Goal: Task Accomplishment & Management: Use online tool/utility

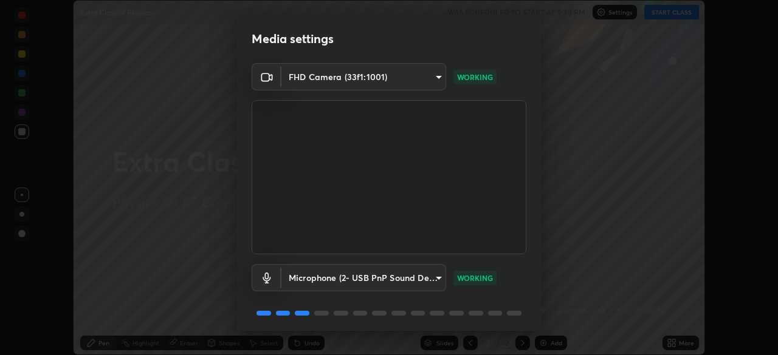
scroll to position [43, 0]
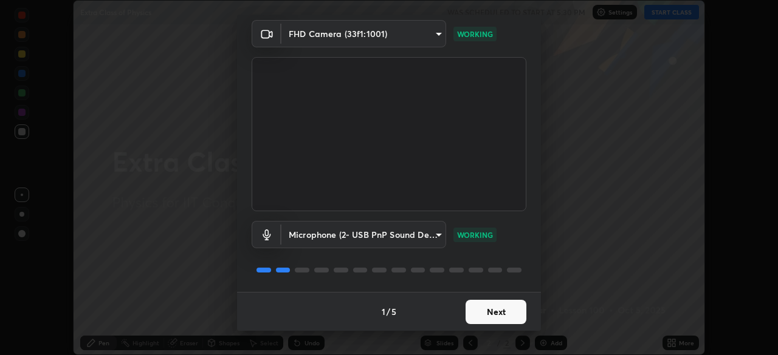
click at [493, 313] on button "Next" at bounding box center [495, 312] width 61 height 24
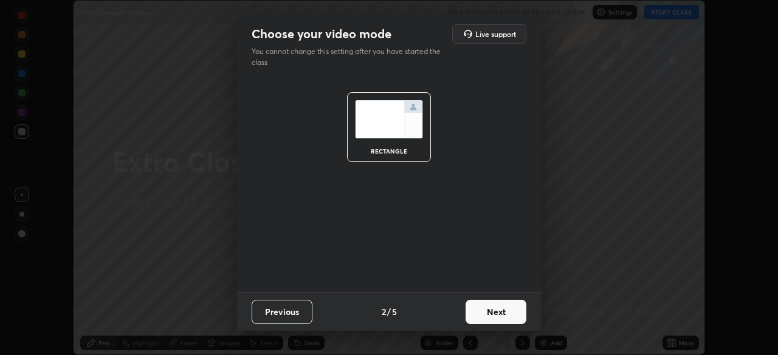
click at [496, 313] on button "Next" at bounding box center [495, 312] width 61 height 24
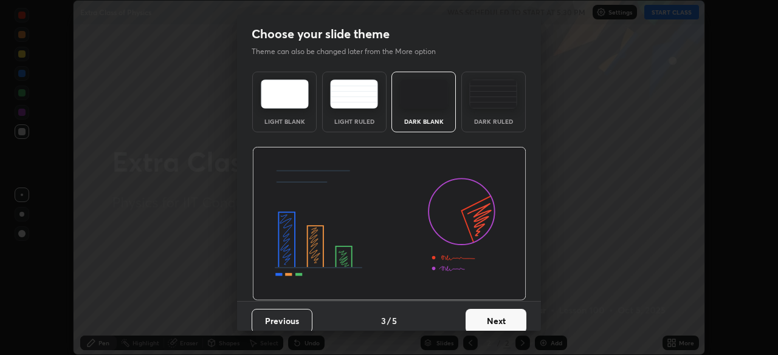
click at [505, 318] on button "Next" at bounding box center [495, 321] width 61 height 24
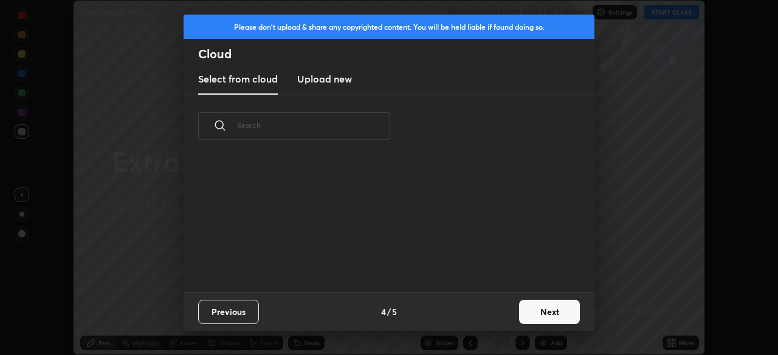
click at [532, 316] on button "Next" at bounding box center [549, 312] width 61 height 24
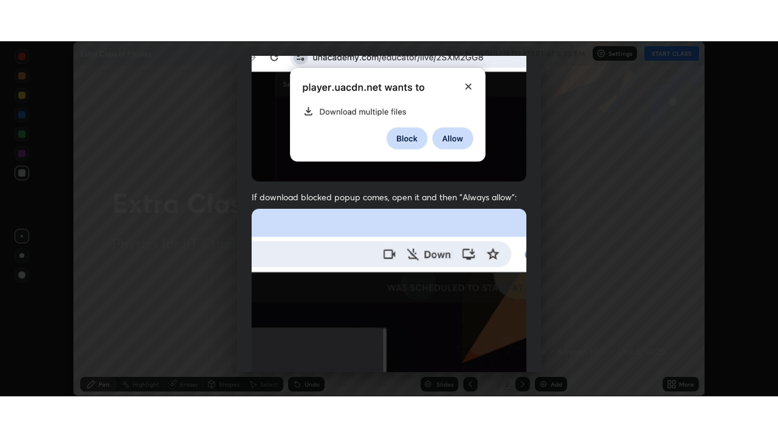
scroll to position [291, 0]
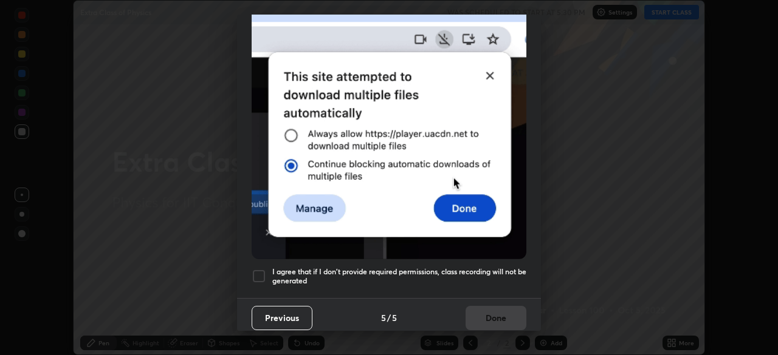
click at [265, 269] on div at bounding box center [259, 276] width 15 height 15
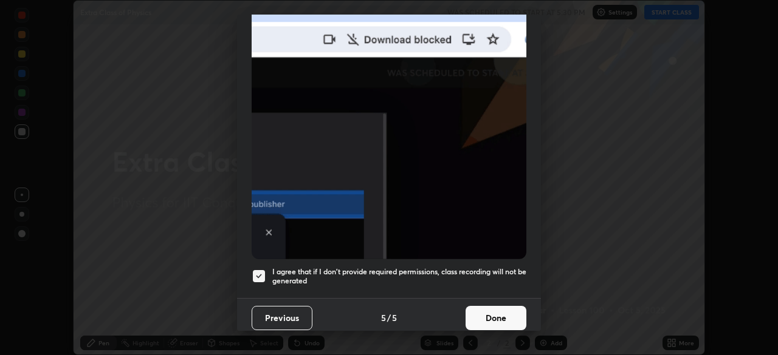
click at [488, 312] on button "Done" at bounding box center [495, 318] width 61 height 24
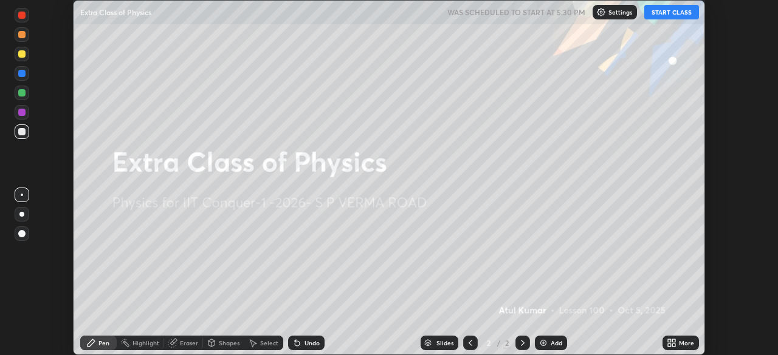
click at [673, 346] on icon at bounding box center [673, 345] width 3 height 3
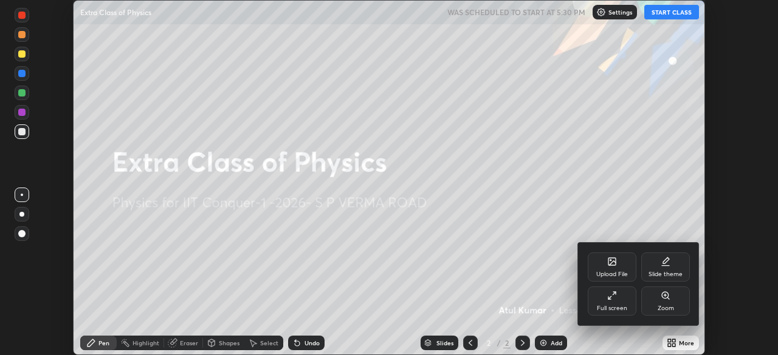
click at [614, 300] on icon at bounding box center [612, 296] width 10 height 10
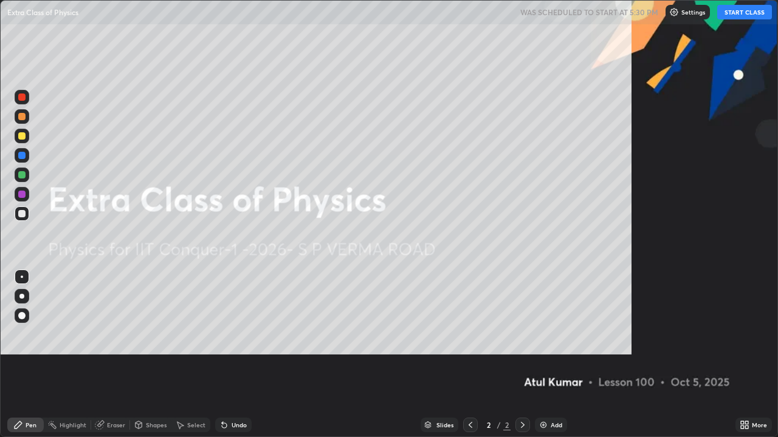
scroll to position [437, 778]
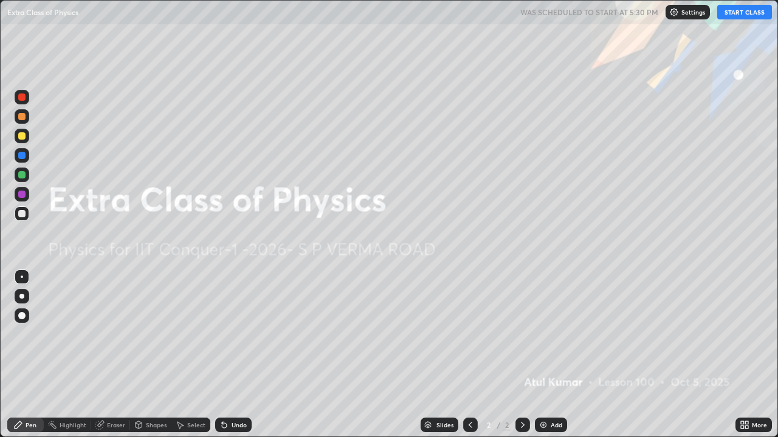
click at [734, 14] on button "START CLASS" at bounding box center [744, 12] width 55 height 15
click at [547, 355] on div "Add" at bounding box center [551, 425] width 32 height 15
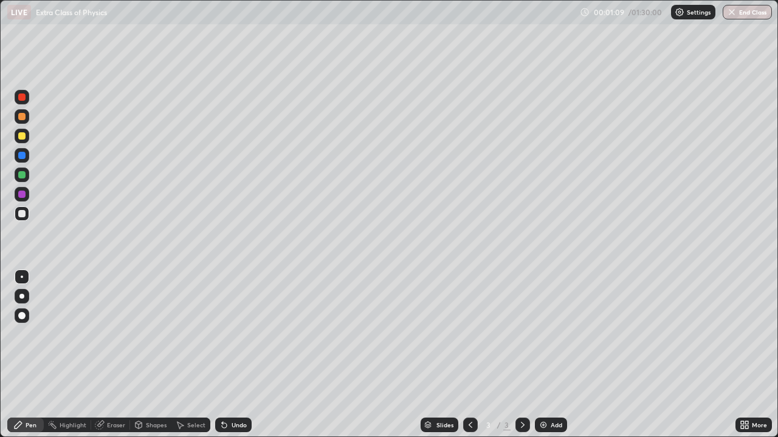
click at [151, 355] on div "Shapes" at bounding box center [156, 425] width 21 height 6
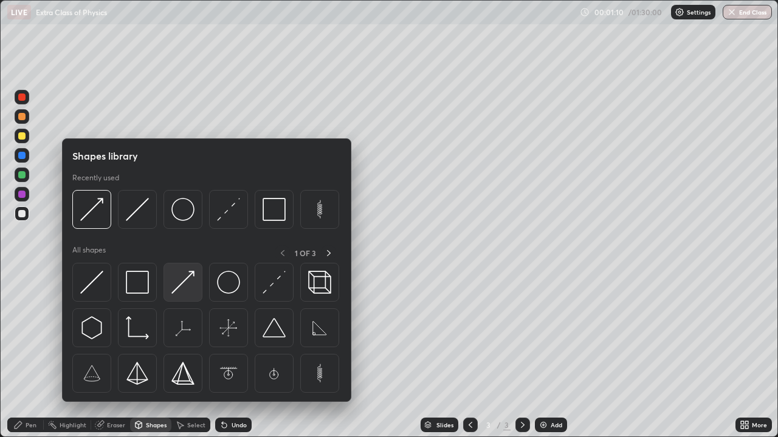
click at [179, 286] on img at bounding box center [182, 282] width 23 height 23
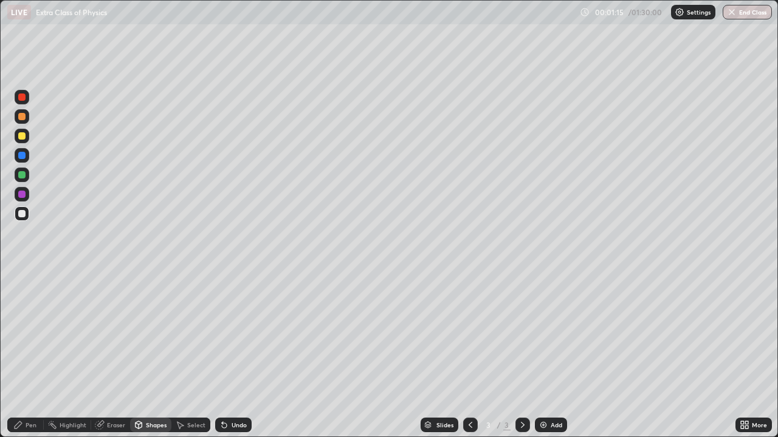
click at [24, 132] on div at bounding box center [21, 135] width 7 height 7
click at [236, 355] on div "Undo" at bounding box center [238, 425] width 15 height 6
click at [32, 355] on div "Pen" at bounding box center [25, 425] width 36 height 15
click at [237, 355] on div "Undo" at bounding box center [238, 425] width 15 height 6
click at [230, 355] on div "Undo" at bounding box center [233, 425] width 36 height 15
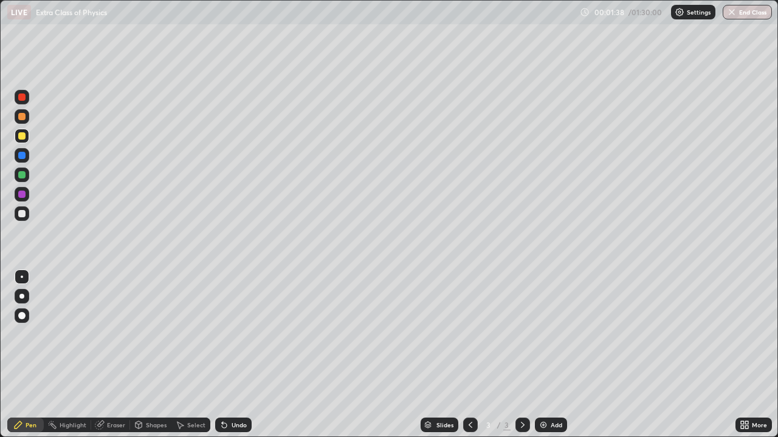
click at [231, 355] on div "Undo" at bounding box center [238, 425] width 15 height 6
click at [32, 355] on div "Pen" at bounding box center [31, 425] width 11 height 6
click at [231, 355] on div "Undo" at bounding box center [233, 425] width 36 height 15
click at [231, 355] on div "Undo" at bounding box center [238, 425] width 15 height 6
click at [231, 355] on div "Undo" at bounding box center [233, 425] width 36 height 15
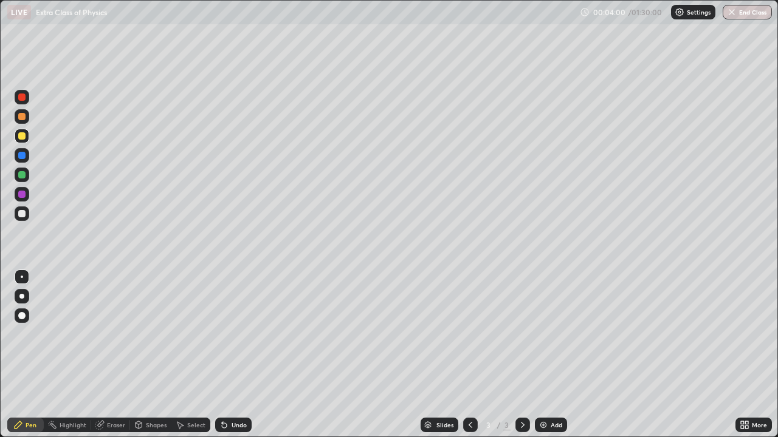
click at [231, 355] on div "Undo" at bounding box center [233, 425] width 36 height 15
click at [230, 355] on div "Undo" at bounding box center [233, 425] width 36 height 15
click at [231, 355] on div "Undo" at bounding box center [233, 425] width 36 height 15
click at [231, 355] on div "Undo" at bounding box center [230, 425] width 41 height 24
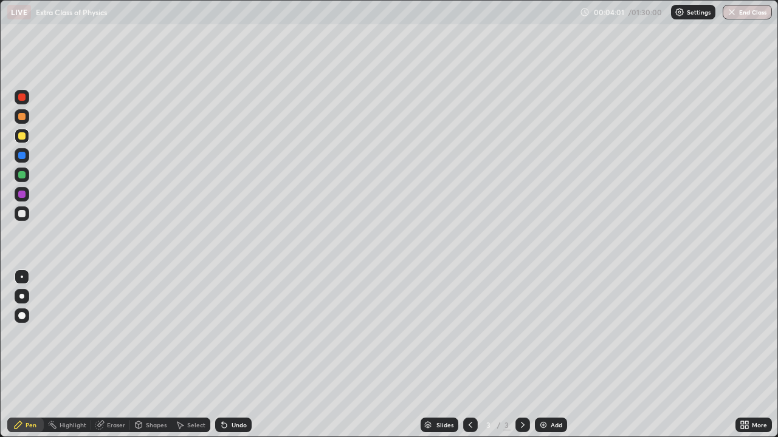
click at [230, 355] on div "Undo" at bounding box center [230, 425] width 41 height 24
click at [231, 355] on div "Undo" at bounding box center [238, 425] width 15 height 6
click at [229, 355] on div "Undo" at bounding box center [233, 425] width 36 height 15
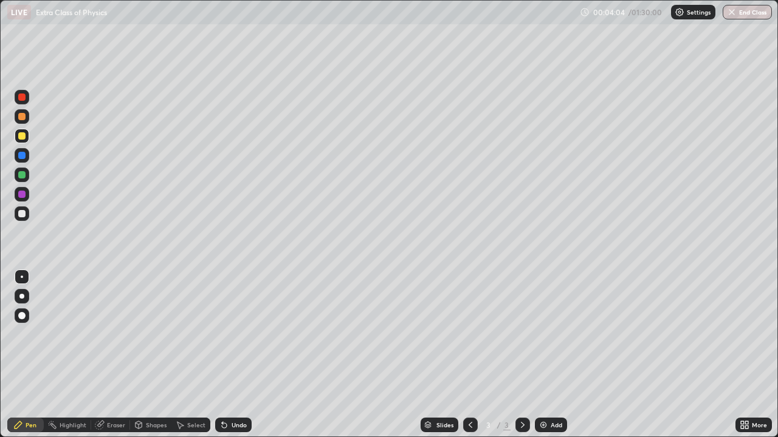
click at [233, 355] on div "Undo" at bounding box center [238, 425] width 15 height 6
click at [231, 355] on div "Undo" at bounding box center [233, 425] width 36 height 15
click at [230, 355] on div "Undo" at bounding box center [233, 425] width 36 height 15
click at [228, 355] on div "Undo" at bounding box center [233, 425] width 36 height 15
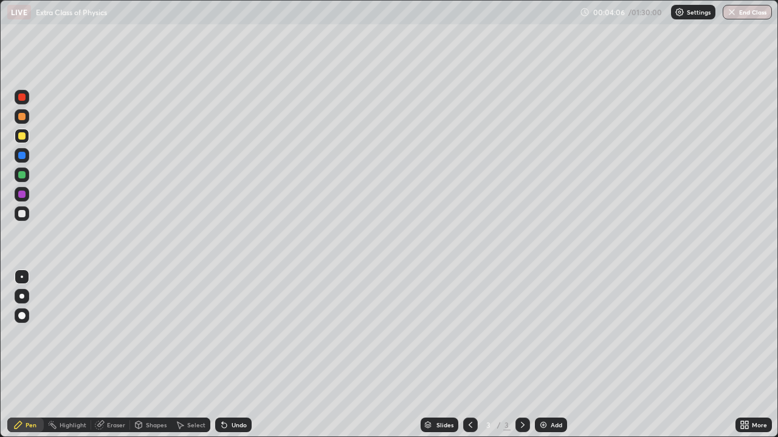
click at [230, 355] on div "Undo" at bounding box center [230, 425] width 41 height 24
click at [149, 355] on div "Shapes" at bounding box center [156, 425] width 21 height 6
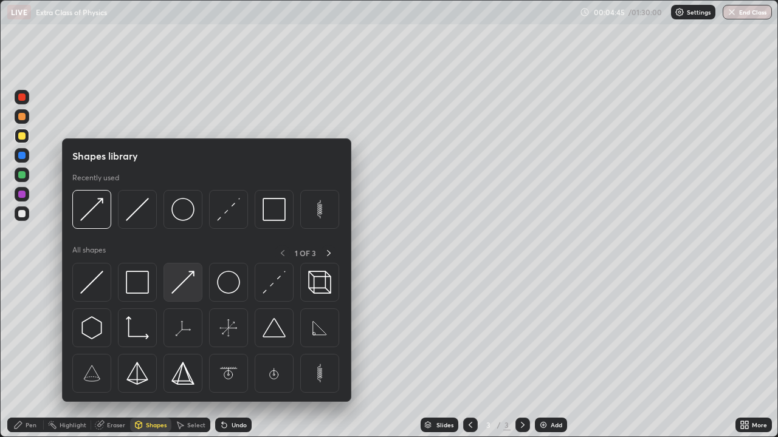
click at [185, 282] on img at bounding box center [182, 282] width 23 height 23
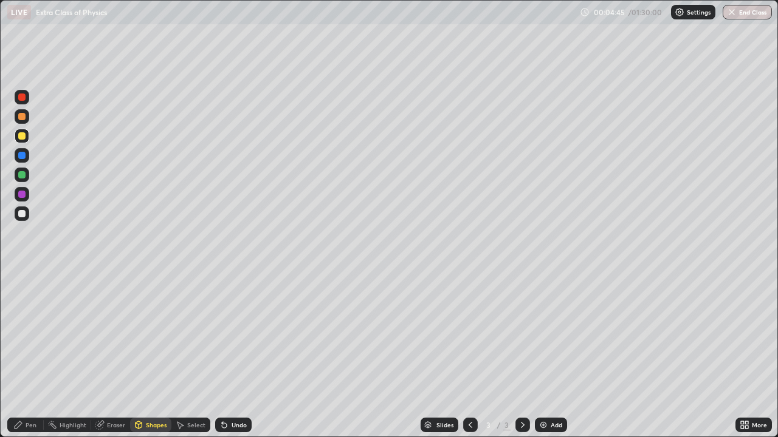
click at [27, 173] on div at bounding box center [22, 175] width 15 height 15
click at [32, 355] on div "Pen" at bounding box center [31, 425] width 11 height 6
click at [552, 355] on div "Add" at bounding box center [551, 425] width 32 height 15
click at [24, 133] on div at bounding box center [21, 135] width 7 height 7
click at [238, 355] on div "Undo" at bounding box center [238, 425] width 15 height 6
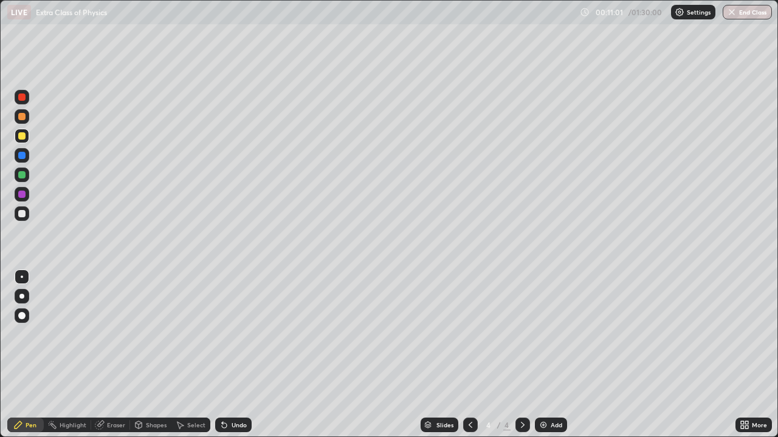
click at [239, 355] on div "Undo" at bounding box center [238, 425] width 15 height 6
click at [469, 355] on icon at bounding box center [470, 425] width 10 height 10
click at [521, 355] on icon at bounding box center [523, 425] width 10 height 10
click at [470, 355] on icon at bounding box center [470, 425] width 4 height 6
click at [522, 355] on icon at bounding box center [523, 425] width 10 height 10
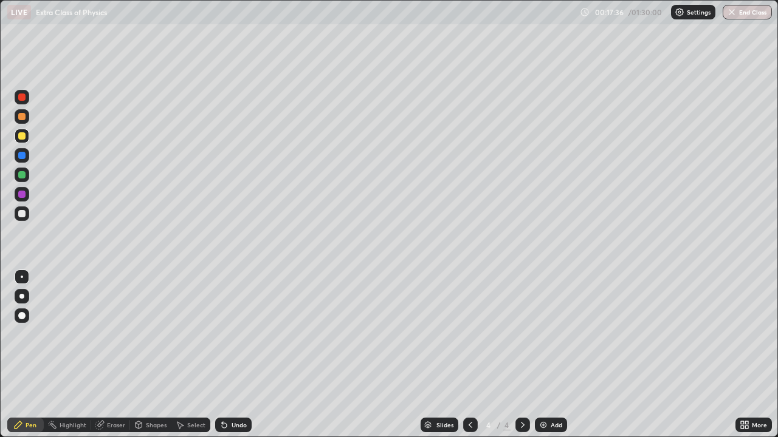
click at [469, 355] on icon at bounding box center [470, 425] width 10 height 10
click at [522, 355] on icon at bounding box center [523, 425] width 10 height 10
click at [545, 355] on div "Add" at bounding box center [551, 425] width 32 height 15
click at [148, 355] on div "Shapes" at bounding box center [150, 425] width 41 height 15
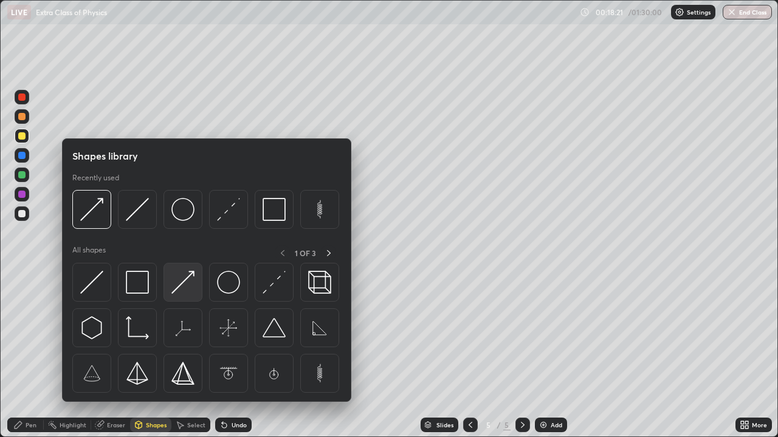
click at [186, 281] on img at bounding box center [182, 282] width 23 height 23
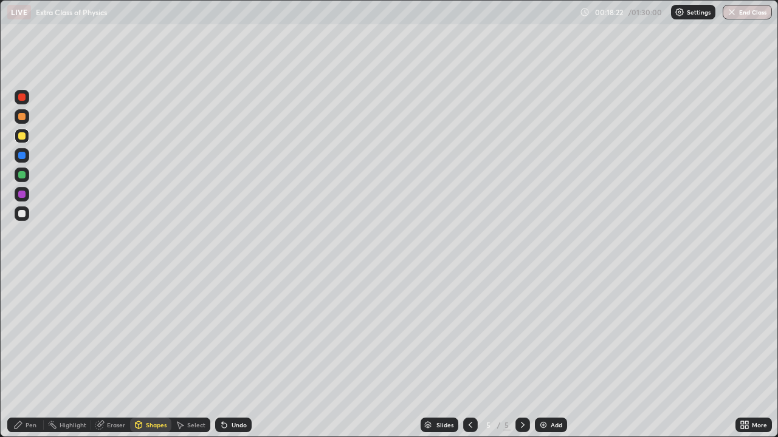
click at [22, 211] on div at bounding box center [21, 213] width 7 height 7
click at [22, 136] on div at bounding box center [21, 135] width 7 height 7
click at [232, 355] on div "Undo" at bounding box center [238, 425] width 15 height 6
click at [31, 355] on div "Pen" at bounding box center [31, 425] width 11 height 6
click at [156, 355] on div "Shapes" at bounding box center [150, 425] width 41 height 15
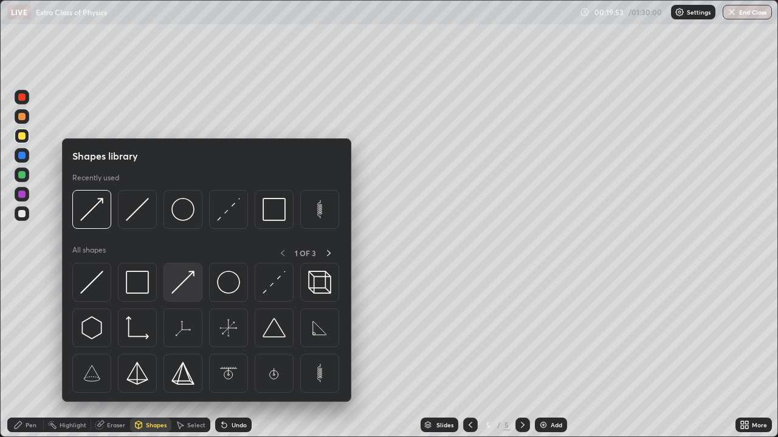
click at [177, 281] on img at bounding box center [182, 282] width 23 height 23
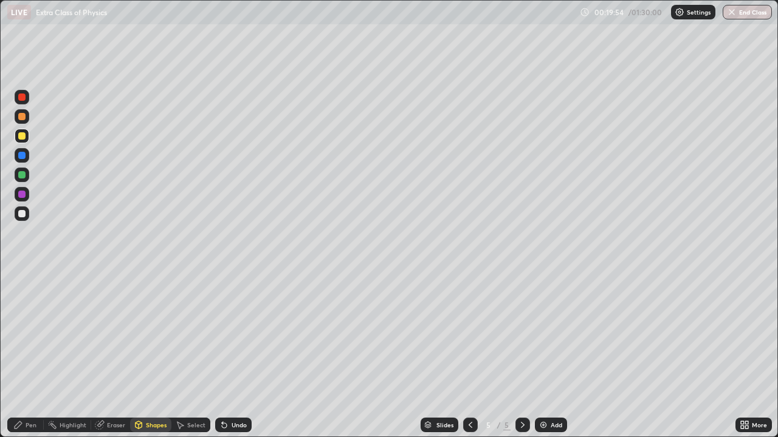
click at [29, 173] on div at bounding box center [22, 175] width 15 height 15
click at [34, 355] on div "Pen" at bounding box center [25, 425] width 36 height 15
click at [146, 355] on div "Shapes" at bounding box center [156, 425] width 21 height 6
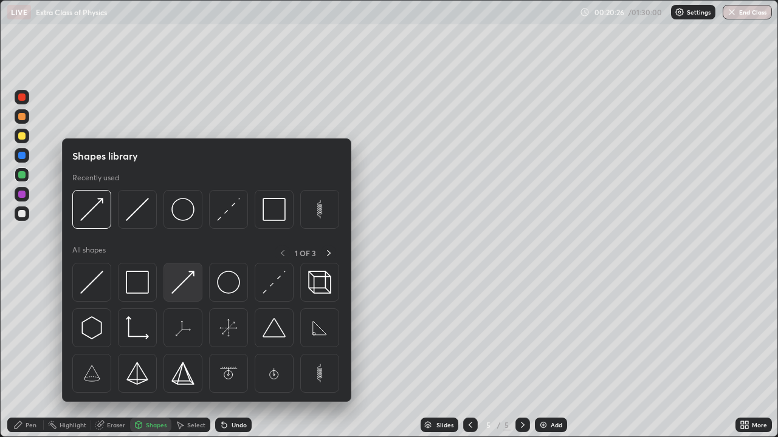
click at [179, 279] on img at bounding box center [182, 282] width 23 height 23
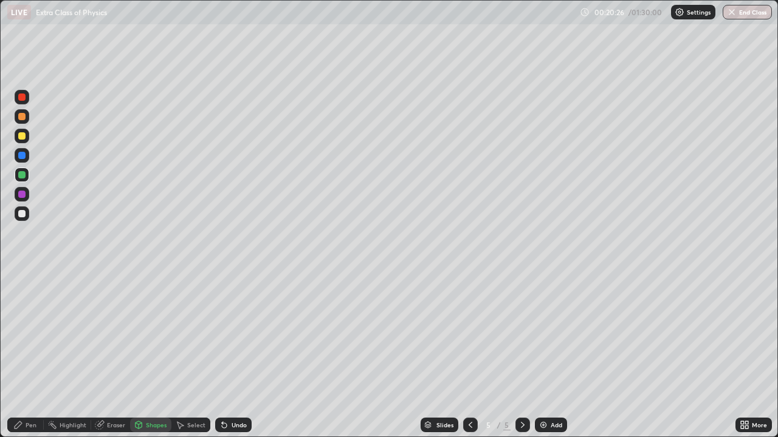
click at [23, 173] on div at bounding box center [21, 174] width 7 height 7
click at [27, 355] on div "Pen" at bounding box center [31, 425] width 11 height 6
click at [154, 355] on div "Shapes" at bounding box center [156, 425] width 21 height 6
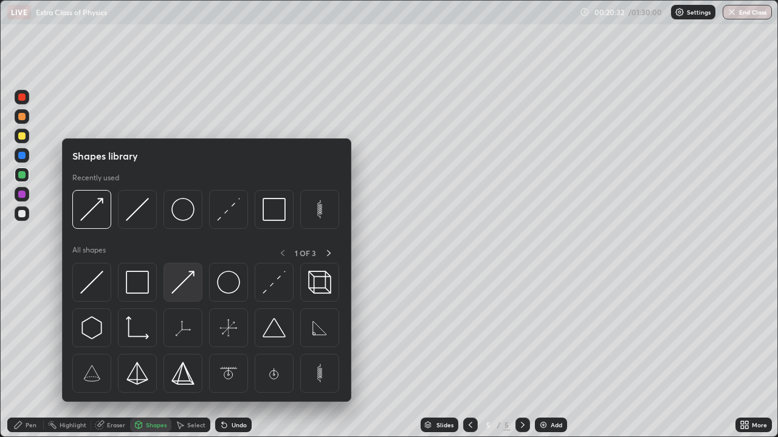
click at [185, 282] on img at bounding box center [182, 282] width 23 height 23
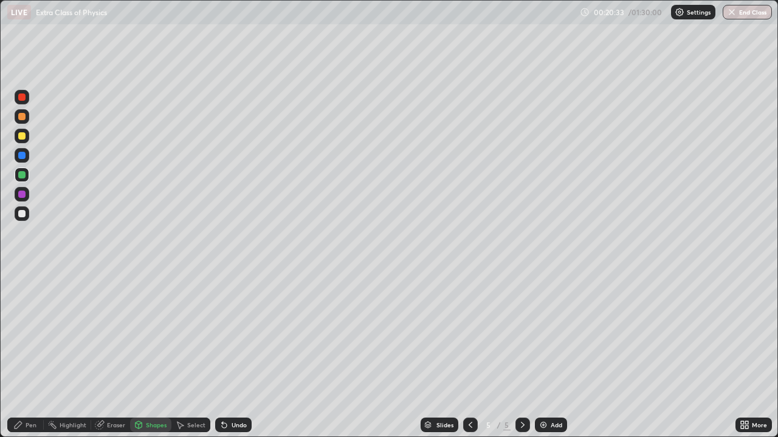
click at [23, 196] on div at bounding box center [21, 194] width 7 height 7
click at [33, 355] on div "Pen" at bounding box center [31, 425] width 11 height 6
click at [24, 173] on div at bounding box center [21, 174] width 7 height 7
click at [553, 355] on div "Add" at bounding box center [551, 425] width 32 height 15
click at [469, 355] on icon at bounding box center [470, 425] width 10 height 10
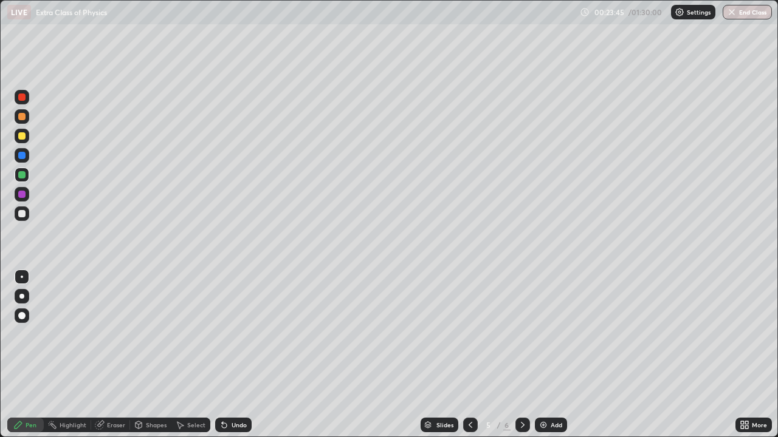
click at [467, 355] on icon at bounding box center [470, 425] width 10 height 10
click at [519, 355] on icon at bounding box center [523, 425] width 10 height 10
click at [522, 355] on icon at bounding box center [523, 425] width 10 height 10
click at [465, 355] on div at bounding box center [470, 425] width 15 height 15
click at [163, 355] on div "Shapes" at bounding box center [150, 425] width 41 height 15
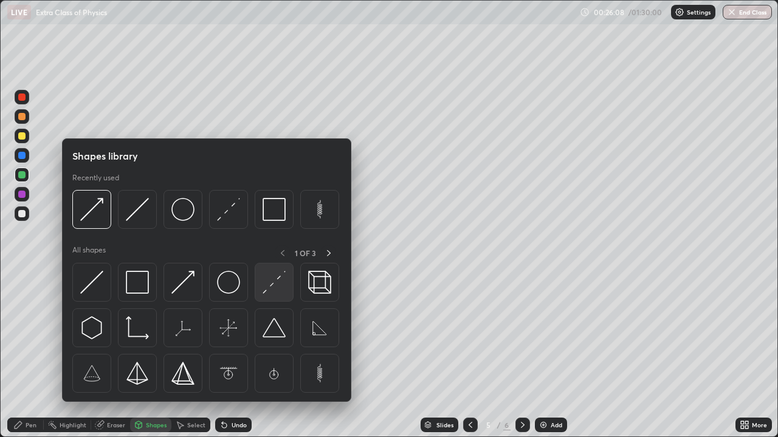
click at [278, 293] on img at bounding box center [273, 282] width 23 height 23
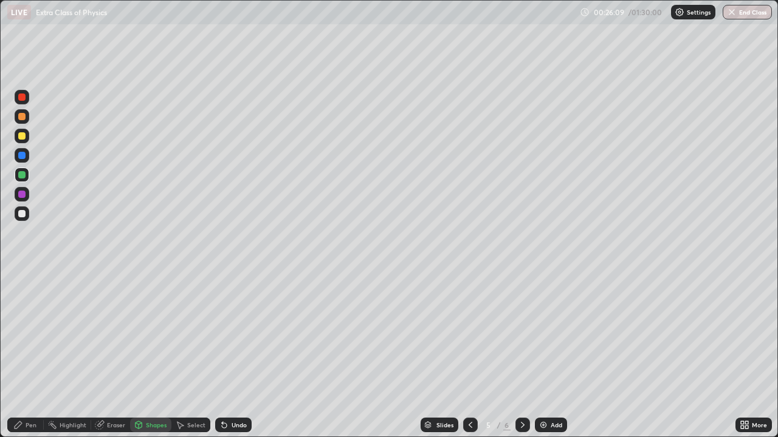
click at [26, 213] on div at bounding box center [22, 214] width 15 height 15
click at [23, 355] on div "Pen" at bounding box center [25, 425] width 36 height 15
click at [521, 355] on icon at bounding box center [523, 425] width 10 height 10
click at [542, 355] on img at bounding box center [543, 425] width 10 height 10
click at [144, 355] on div "Shapes" at bounding box center [150, 425] width 41 height 15
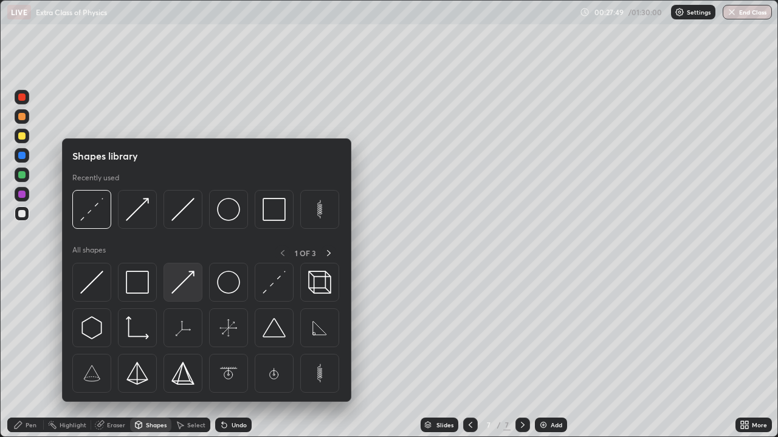
click at [190, 282] on img at bounding box center [182, 282] width 23 height 23
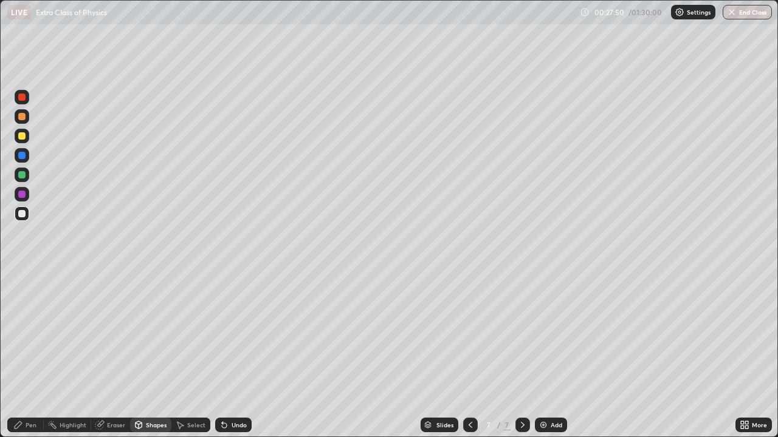
click at [29, 213] on div at bounding box center [22, 214] width 15 height 15
click at [30, 355] on div "Pen" at bounding box center [25, 425] width 36 height 15
click at [22, 136] on div at bounding box center [21, 135] width 7 height 7
click at [152, 355] on div "Shapes" at bounding box center [156, 425] width 21 height 6
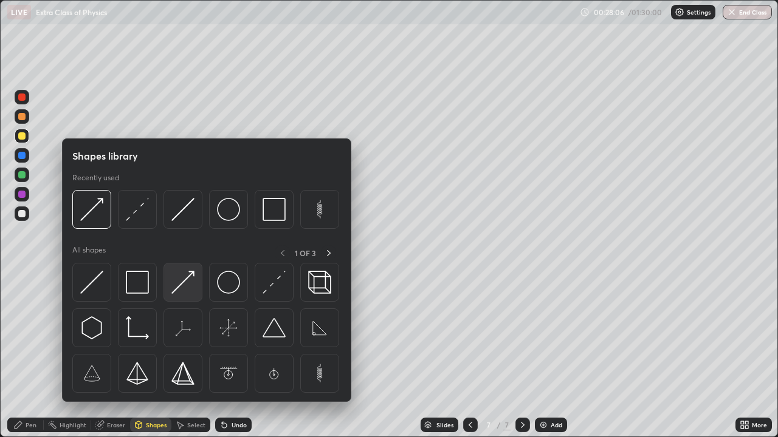
click at [175, 285] on img at bounding box center [182, 282] width 23 height 23
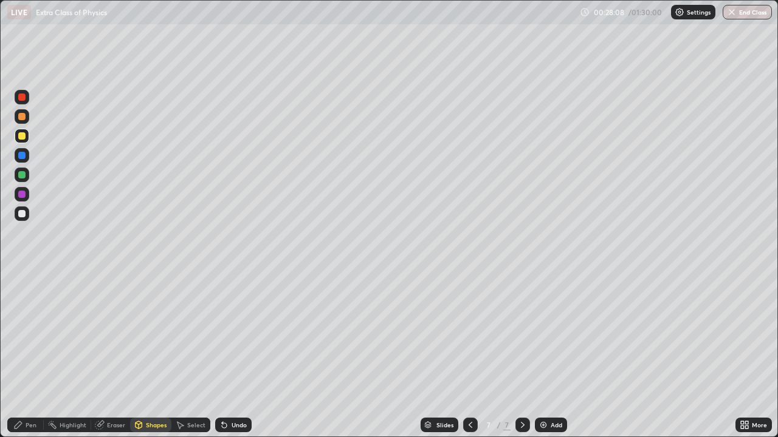
click at [30, 355] on div "Pen" at bounding box center [31, 425] width 11 height 6
click at [231, 355] on div "Undo" at bounding box center [238, 425] width 15 height 6
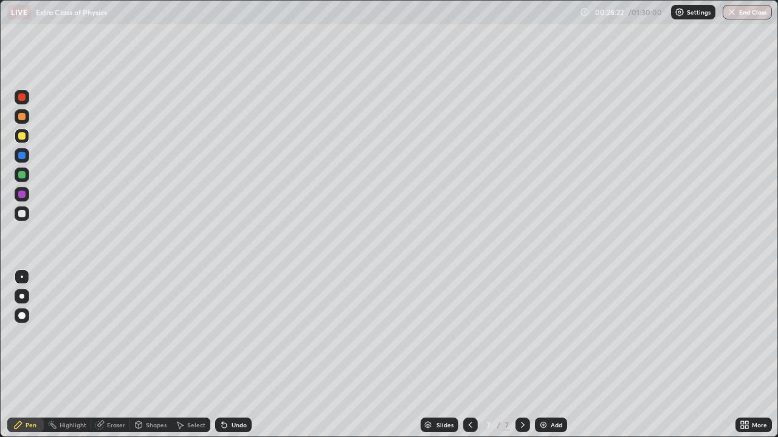
click at [231, 355] on div "Undo" at bounding box center [238, 425] width 15 height 6
click at [139, 355] on icon at bounding box center [138, 425] width 7 height 7
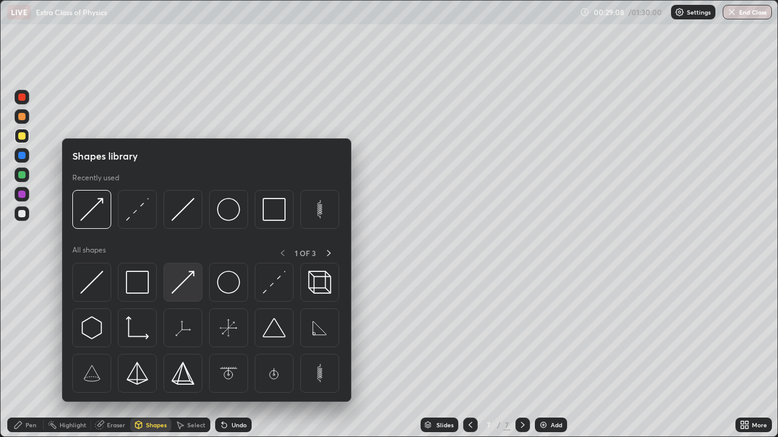
click at [182, 281] on img at bounding box center [182, 282] width 23 height 23
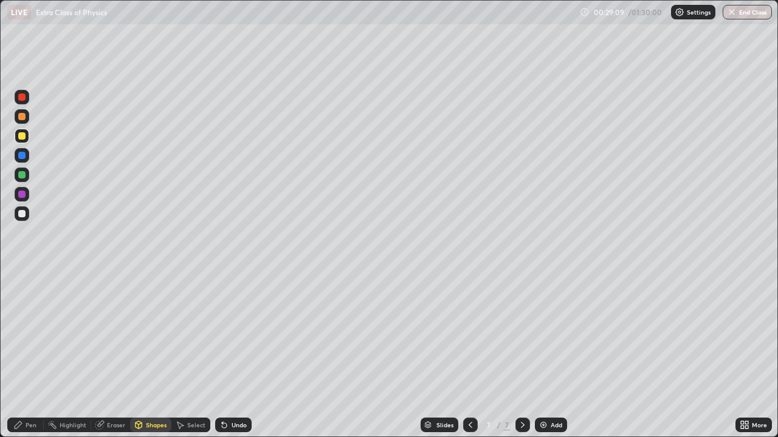
click at [22, 214] on div at bounding box center [21, 213] width 7 height 7
click at [231, 355] on div "Undo" at bounding box center [233, 425] width 36 height 15
click at [23, 173] on div at bounding box center [21, 174] width 7 height 7
click at [30, 355] on div "Pen" at bounding box center [31, 425] width 11 height 6
click at [197, 355] on div "Select" at bounding box center [196, 425] width 18 height 6
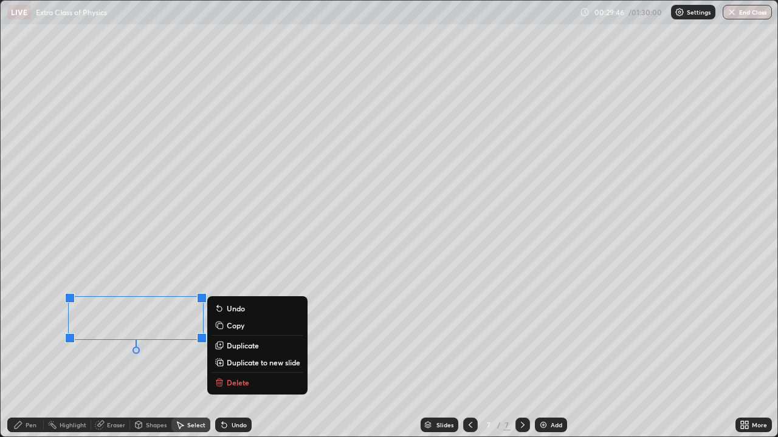
click at [29, 355] on div "Pen" at bounding box center [25, 425] width 36 height 15
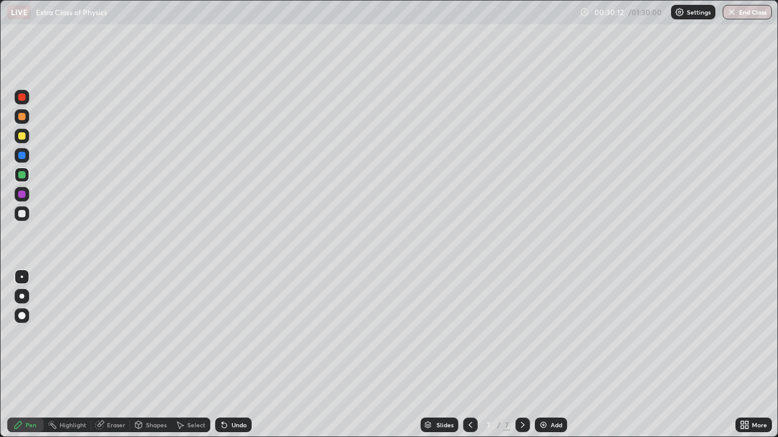
click at [191, 355] on div "Select" at bounding box center [196, 425] width 18 height 6
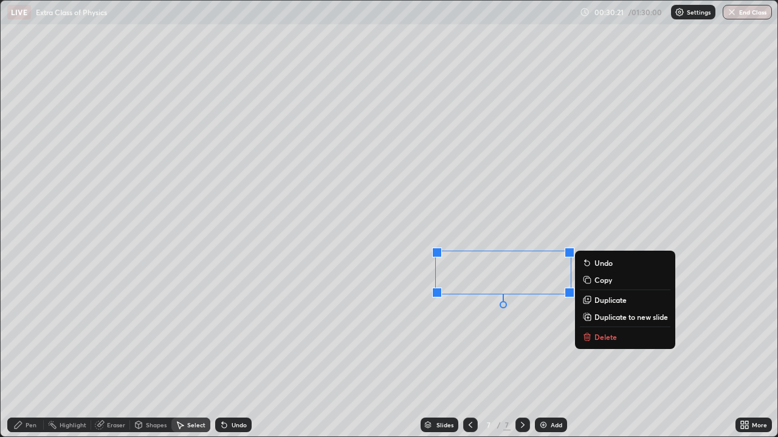
click at [32, 355] on div "Pen" at bounding box center [25, 425] width 36 height 15
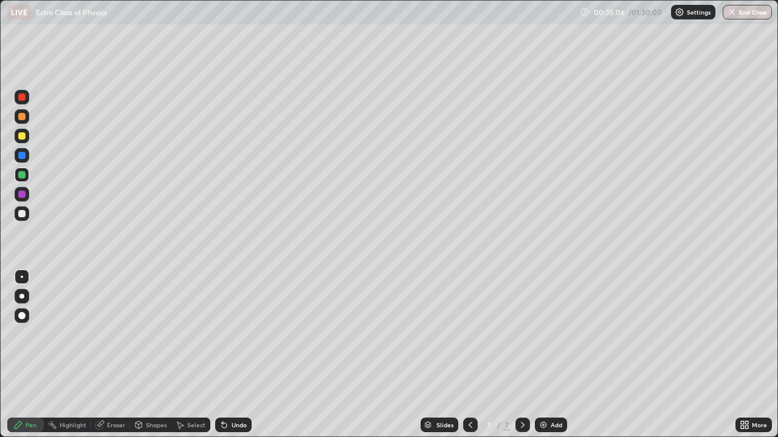
click at [548, 355] on div "Add" at bounding box center [551, 425] width 32 height 15
click at [22, 136] on div at bounding box center [21, 135] width 7 height 7
click at [22, 117] on div at bounding box center [21, 116] width 7 height 7
click at [231, 355] on div "Undo" at bounding box center [238, 425] width 15 height 6
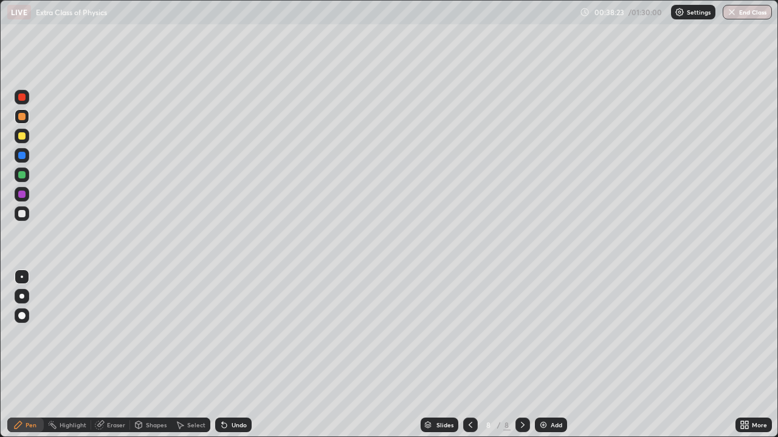
click at [228, 355] on div "Undo" at bounding box center [233, 425] width 36 height 15
click at [544, 355] on img at bounding box center [543, 425] width 10 height 10
click at [239, 355] on div "Undo" at bounding box center [238, 425] width 15 height 6
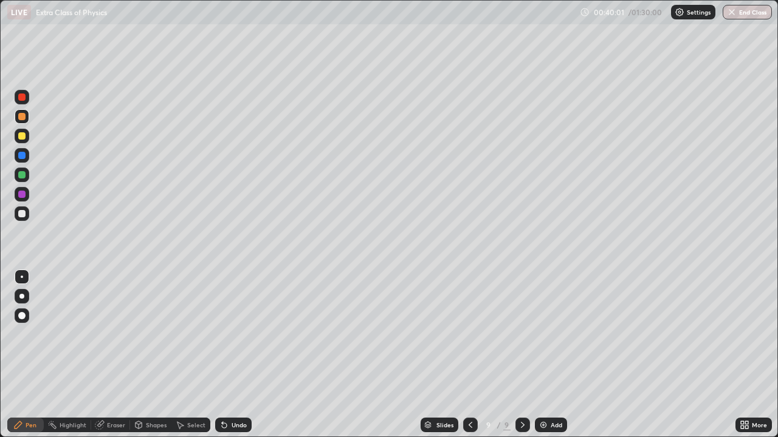
click at [240, 355] on div "Undo" at bounding box center [238, 425] width 15 height 6
click at [242, 355] on div "Undo" at bounding box center [238, 425] width 15 height 6
click at [241, 355] on div "Undo" at bounding box center [233, 425] width 36 height 15
click at [156, 355] on div "Shapes" at bounding box center [156, 425] width 21 height 6
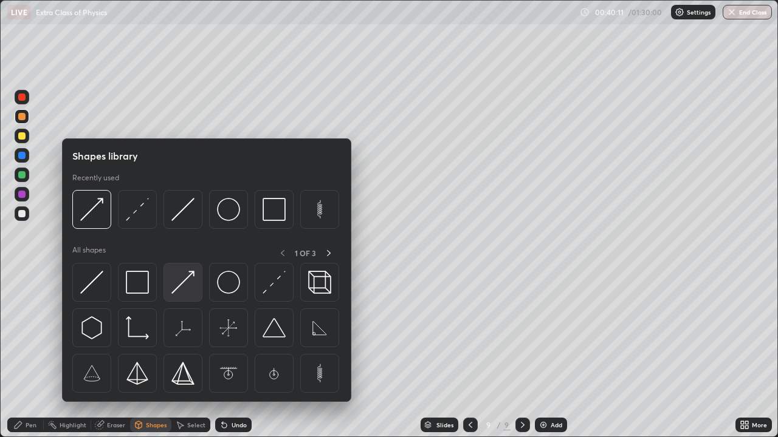
click at [188, 282] on img at bounding box center [182, 282] width 23 height 23
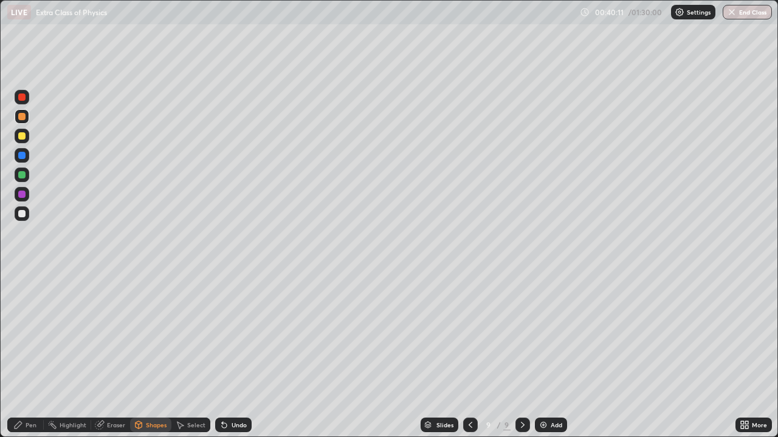
click at [29, 215] on div at bounding box center [22, 214] width 15 height 15
click at [190, 355] on div "Select" at bounding box center [196, 425] width 18 height 6
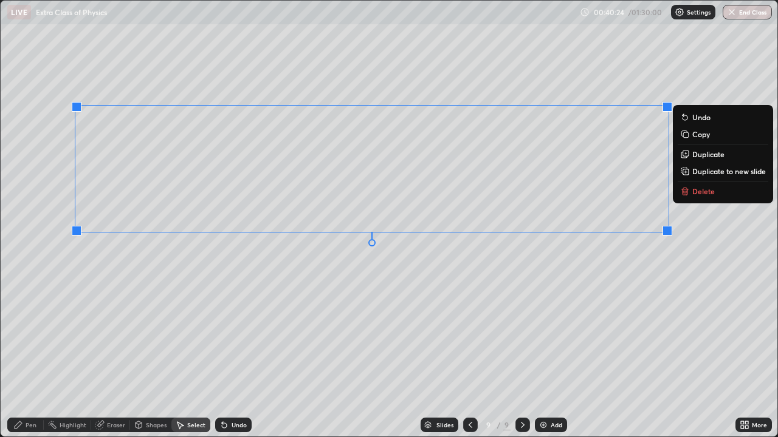
click at [694, 160] on button "Duplicate" at bounding box center [722, 154] width 91 height 15
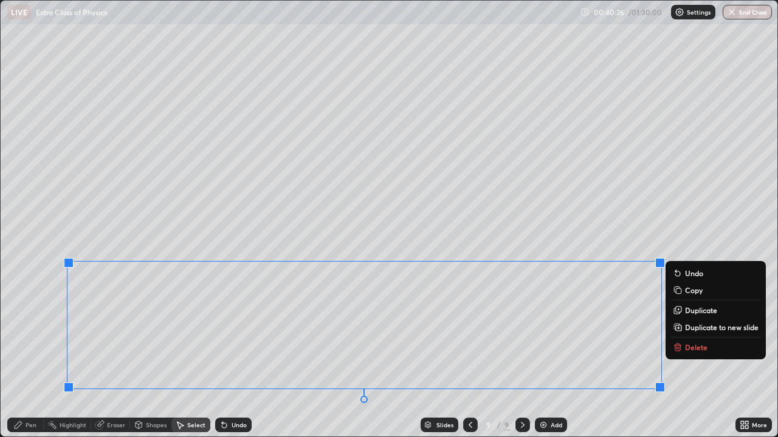
click at [32, 355] on div "Pen" at bounding box center [31, 425] width 11 height 6
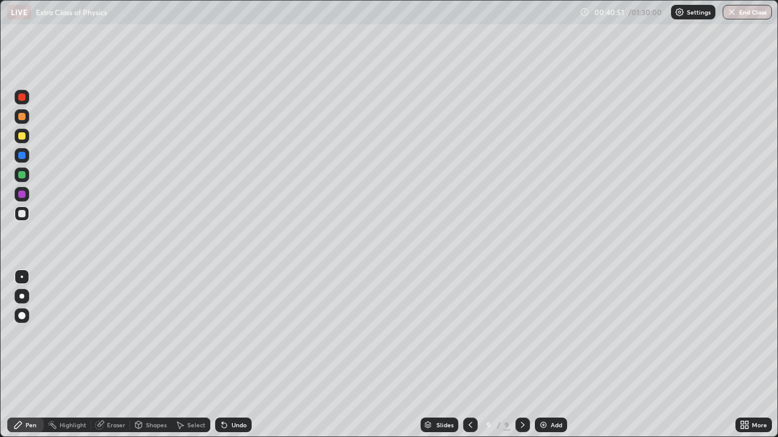
click at [22, 134] on div at bounding box center [21, 135] width 7 height 7
click at [29, 355] on div "Pen" at bounding box center [31, 425] width 11 height 6
click at [19, 176] on div at bounding box center [21, 174] width 7 height 7
click at [233, 355] on div "Undo" at bounding box center [233, 425] width 36 height 15
click at [469, 355] on icon at bounding box center [470, 425] width 10 height 10
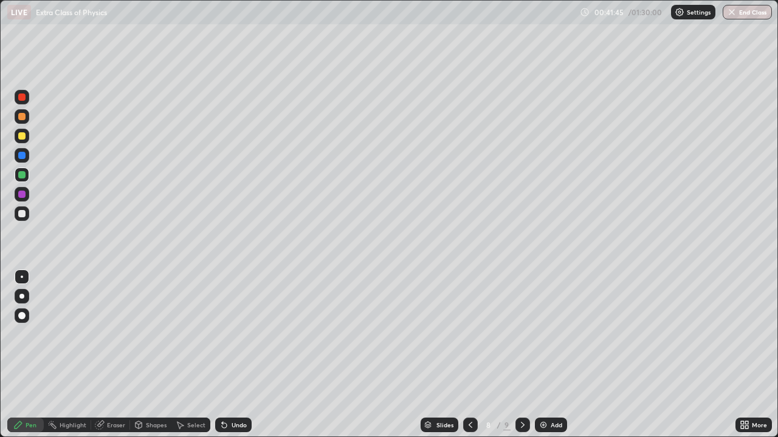
click at [522, 355] on div at bounding box center [522, 425] width 15 height 15
click at [25, 137] on div at bounding box center [21, 135] width 7 height 7
click at [161, 355] on div "Shapes" at bounding box center [156, 425] width 21 height 6
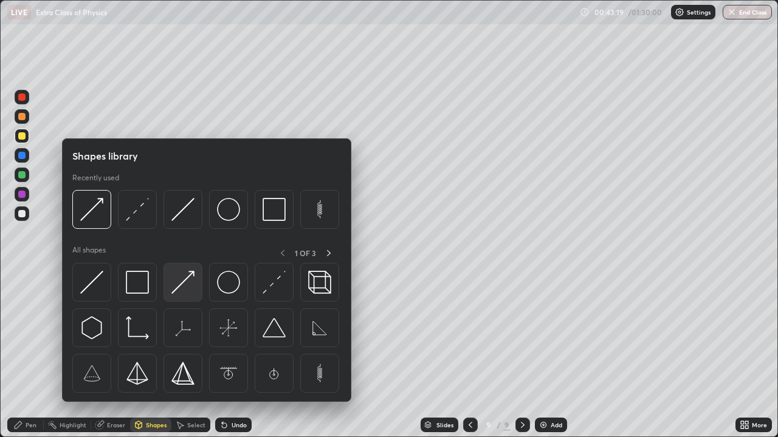
click at [188, 281] on img at bounding box center [182, 282] width 23 height 23
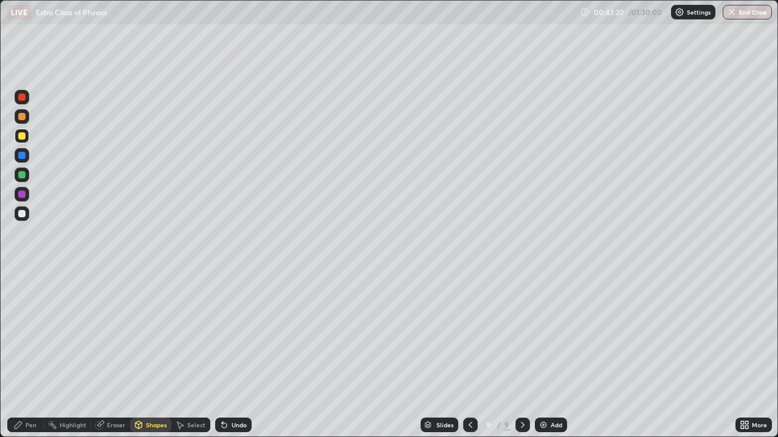
click at [22, 194] on div at bounding box center [21, 194] width 7 height 7
click at [26, 355] on div "Pen" at bounding box center [31, 425] width 11 height 6
click at [22, 117] on div at bounding box center [21, 116] width 7 height 7
click at [550, 355] on div "Add" at bounding box center [556, 425] width 12 height 6
click at [25, 130] on div at bounding box center [22, 136] width 15 height 15
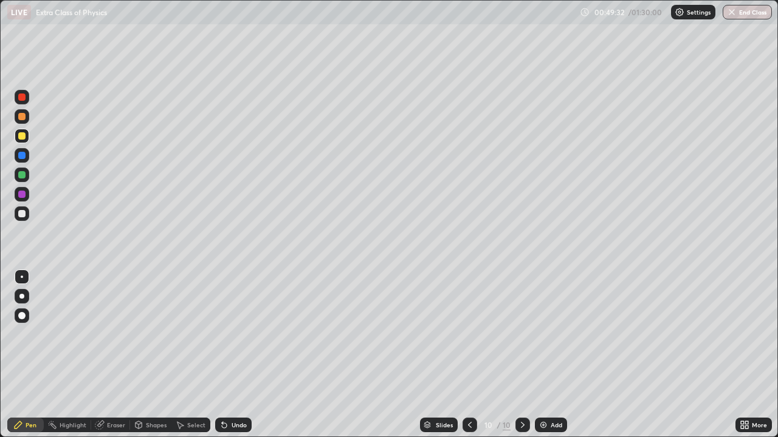
click at [148, 355] on div "Shapes" at bounding box center [156, 425] width 21 height 6
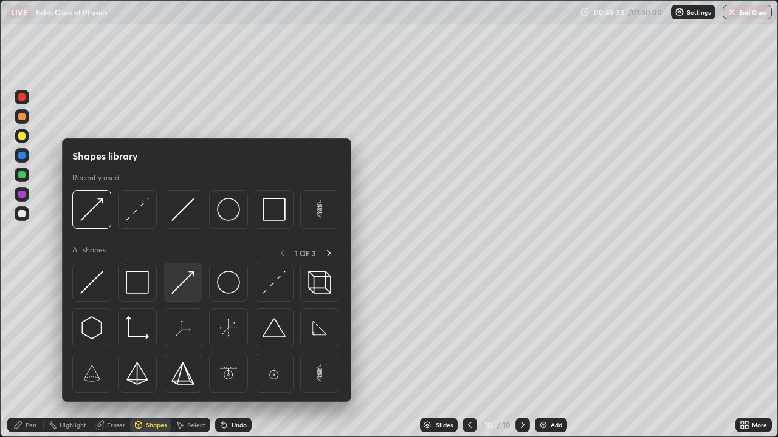
click at [190, 279] on img at bounding box center [182, 282] width 23 height 23
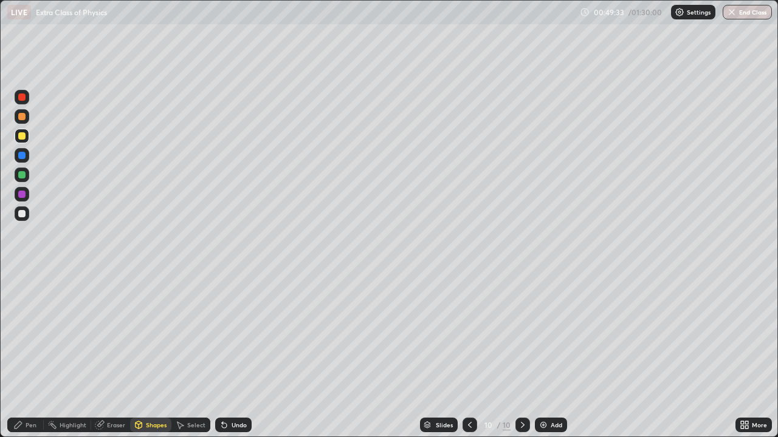
click at [27, 214] on div at bounding box center [22, 214] width 15 height 15
click at [27, 136] on div at bounding box center [22, 136] width 15 height 15
click at [35, 355] on div "Pen" at bounding box center [31, 425] width 11 height 6
click at [32, 355] on div "Pen" at bounding box center [25, 425] width 36 height 15
click at [140, 355] on icon at bounding box center [139, 425] width 10 height 10
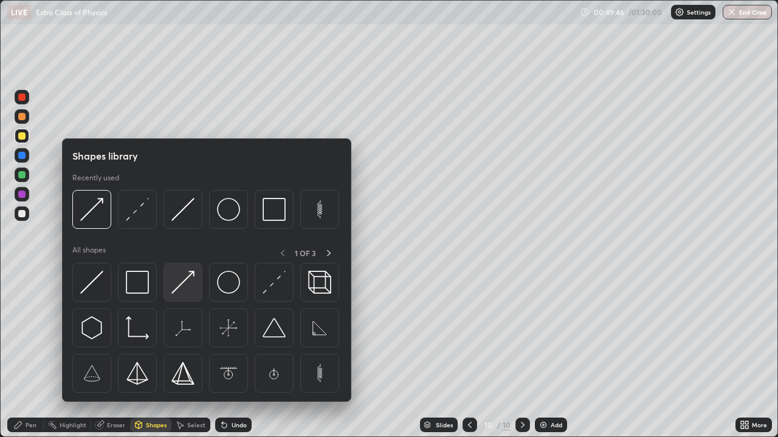
click at [173, 292] on img at bounding box center [182, 282] width 23 height 23
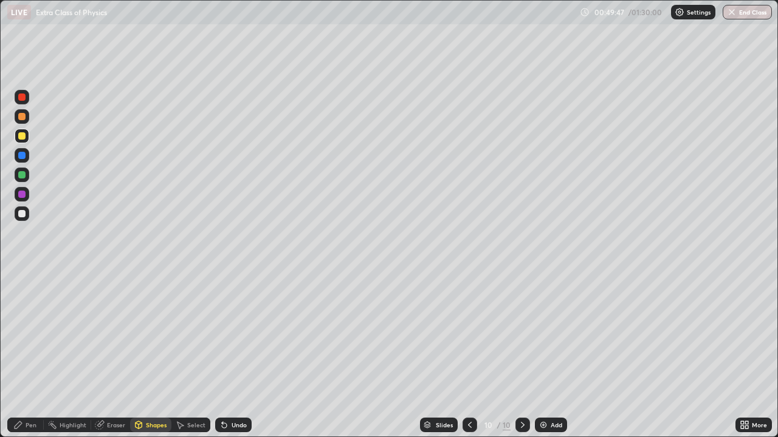
click at [23, 174] on div at bounding box center [21, 174] width 7 height 7
click at [26, 355] on div "Pen" at bounding box center [31, 425] width 11 height 6
click at [150, 355] on div "Shapes" at bounding box center [156, 425] width 21 height 6
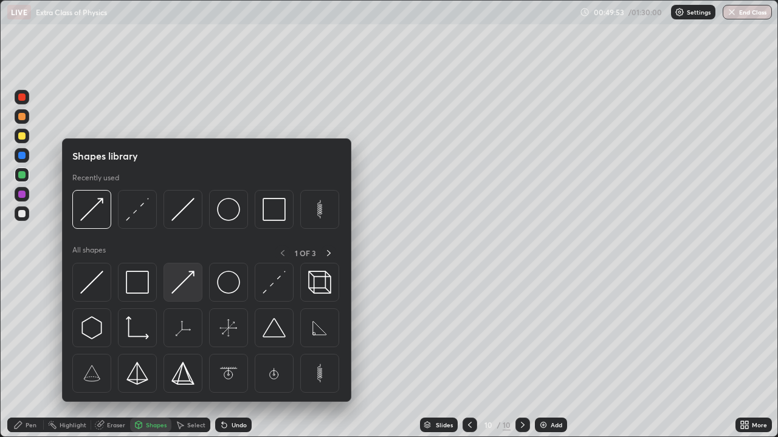
click at [193, 278] on img at bounding box center [182, 282] width 23 height 23
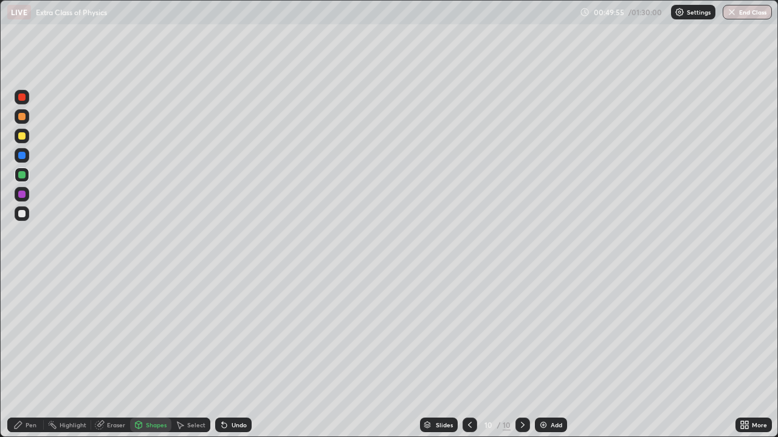
click at [29, 355] on div "Pen" at bounding box center [31, 425] width 11 height 6
click at [26, 355] on div "Pen" at bounding box center [25, 425] width 36 height 15
click at [148, 355] on div "Shapes" at bounding box center [156, 425] width 21 height 6
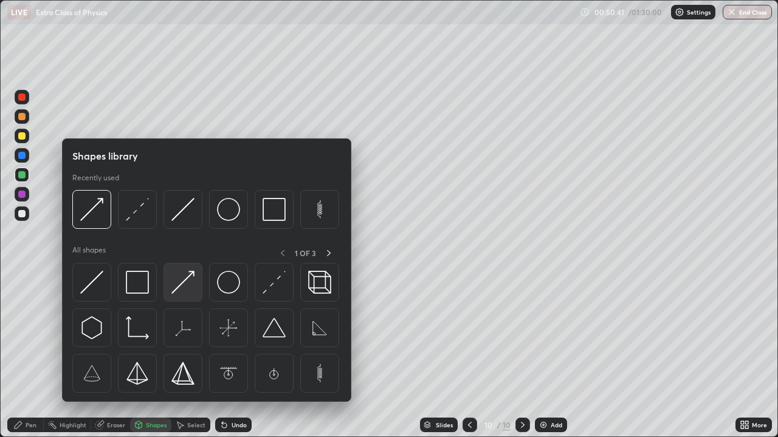
click at [180, 286] on img at bounding box center [182, 282] width 23 height 23
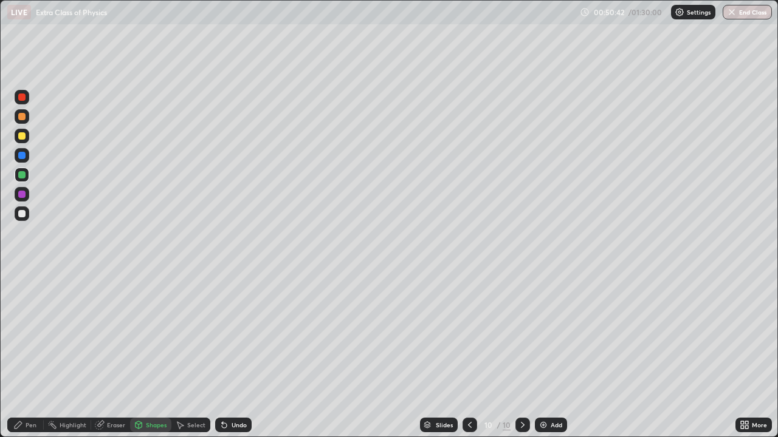
click at [22, 171] on div at bounding box center [21, 174] width 7 height 7
click at [23, 116] on div at bounding box center [21, 116] width 7 height 7
click at [22, 355] on icon at bounding box center [18, 425] width 10 height 10
click at [231, 355] on div "Undo" at bounding box center [233, 425] width 36 height 15
click at [228, 355] on div "Undo" at bounding box center [233, 425] width 36 height 15
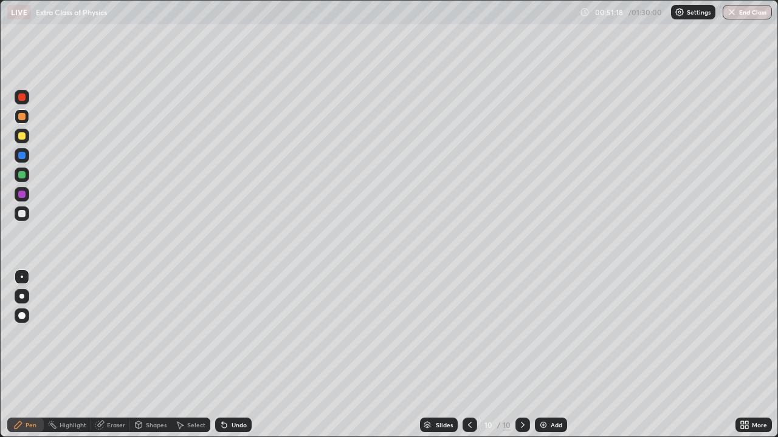
click at [229, 355] on div "Undo" at bounding box center [233, 425] width 36 height 15
click at [228, 355] on div "Undo" at bounding box center [233, 425] width 36 height 15
click at [544, 355] on img at bounding box center [543, 425] width 10 height 10
click at [143, 355] on div "Shapes" at bounding box center [150, 425] width 41 height 15
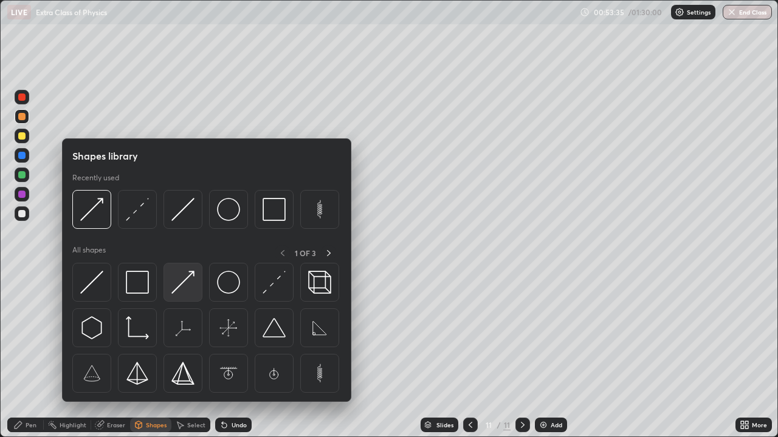
click at [190, 278] on img at bounding box center [182, 282] width 23 height 23
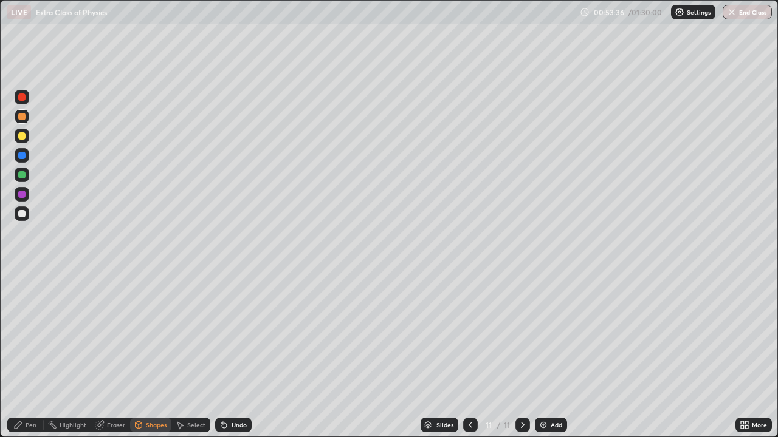
click at [27, 215] on div at bounding box center [22, 214] width 15 height 15
click at [27, 355] on div "Pen" at bounding box center [25, 425] width 36 height 15
click at [23, 180] on div at bounding box center [22, 175] width 15 height 15
click at [231, 355] on div "Undo" at bounding box center [238, 425] width 15 height 6
click at [15, 134] on div at bounding box center [22, 136] width 15 height 15
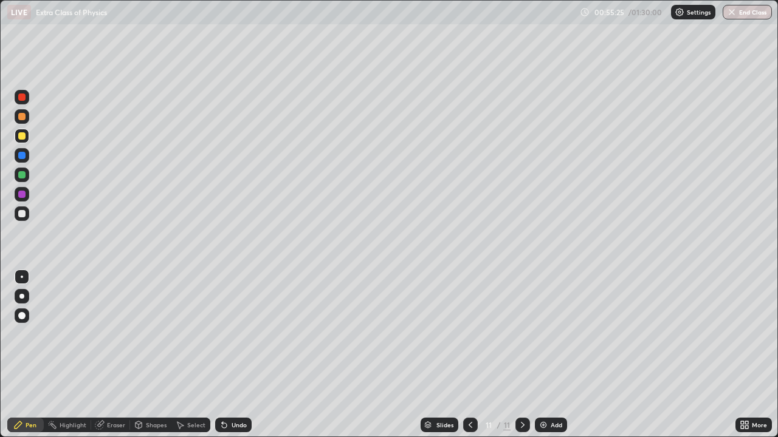
click at [21, 355] on div "Pen" at bounding box center [25, 425] width 36 height 15
click at [150, 355] on div "Shapes" at bounding box center [150, 425] width 41 height 15
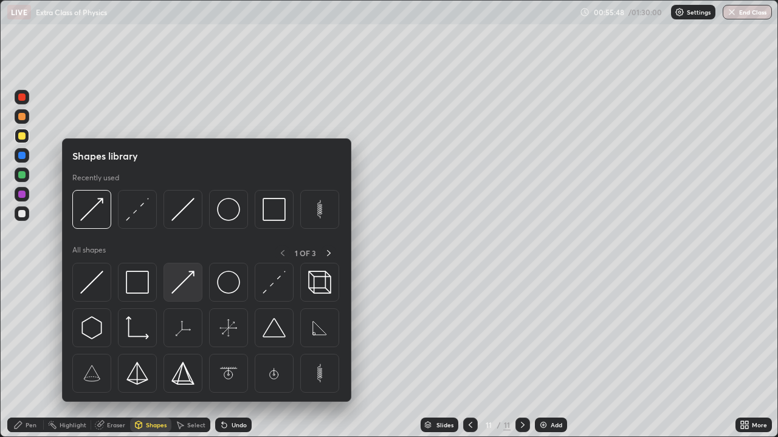
click at [185, 285] on img at bounding box center [182, 282] width 23 height 23
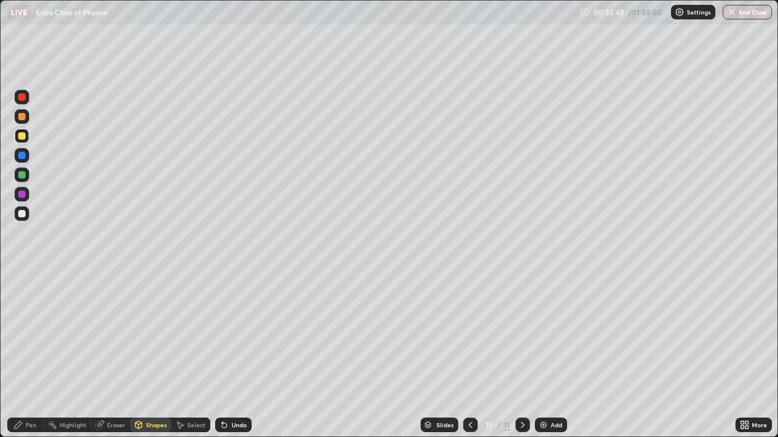
click at [22, 214] on div at bounding box center [21, 213] width 7 height 7
click at [143, 355] on div "Shapes" at bounding box center [150, 425] width 41 height 15
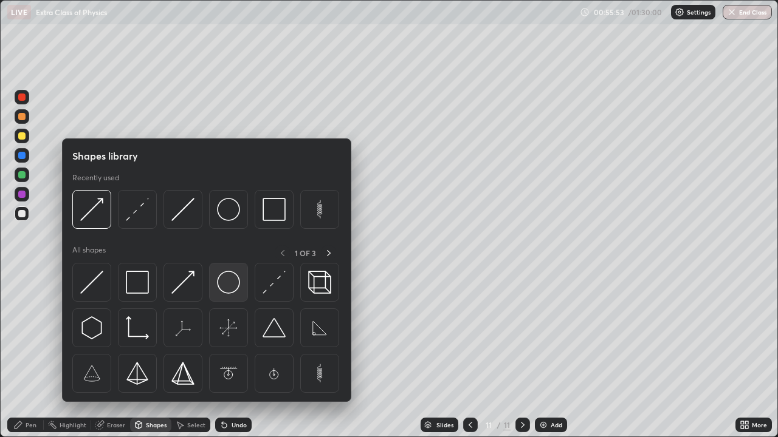
click at [225, 284] on img at bounding box center [228, 282] width 23 height 23
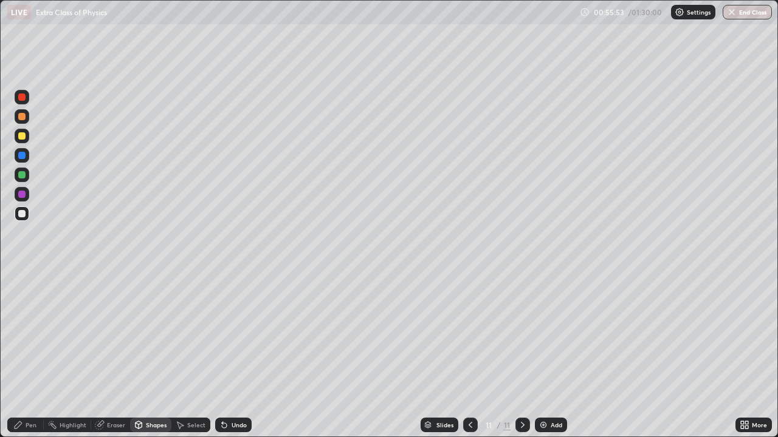
click at [26, 220] on div at bounding box center [22, 214] width 15 height 15
click at [148, 355] on div "Shapes" at bounding box center [150, 425] width 41 height 15
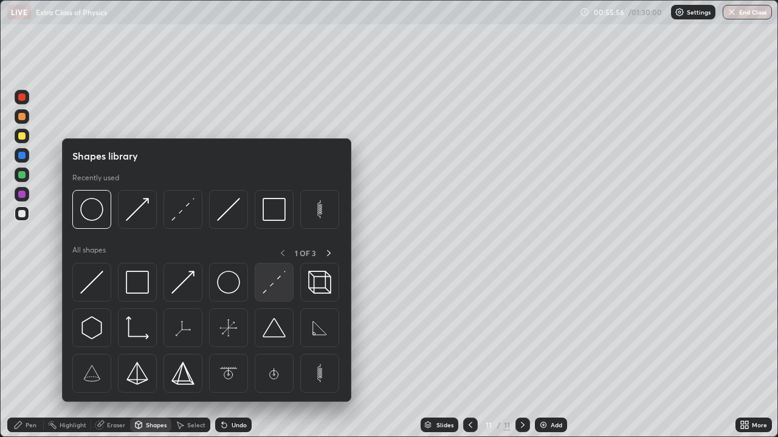
click at [269, 289] on img at bounding box center [273, 282] width 23 height 23
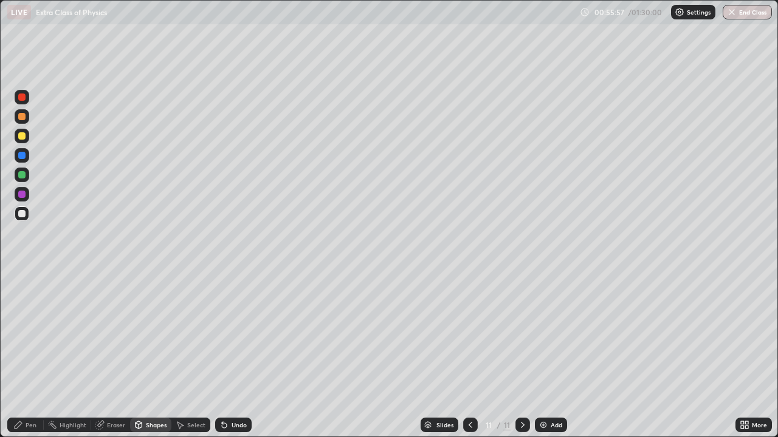
click at [22, 175] on div at bounding box center [21, 174] width 7 height 7
click at [29, 355] on div "Pen" at bounding box center [25, 425] width 36 height 15
click at [20, 135] on div at bounding box center [21, 135] width 7 height 7
click at [143, 355] on div "Shapes" at bounding box center [150, 425] width 41 height 15
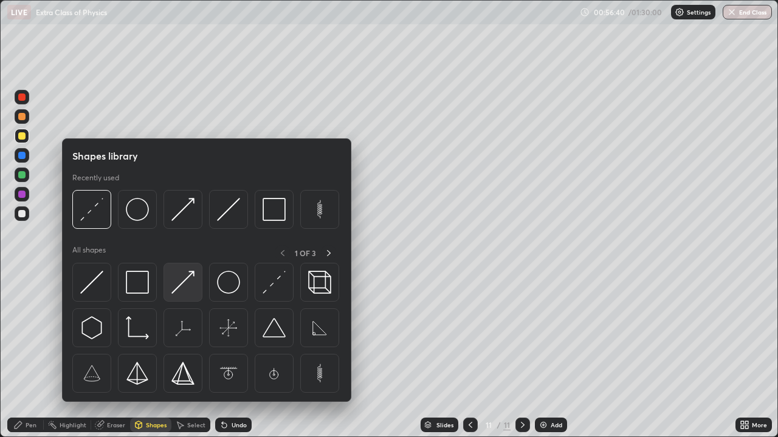
click at [186, 283] on img at bounding box center [182, 282] width 23 height 23
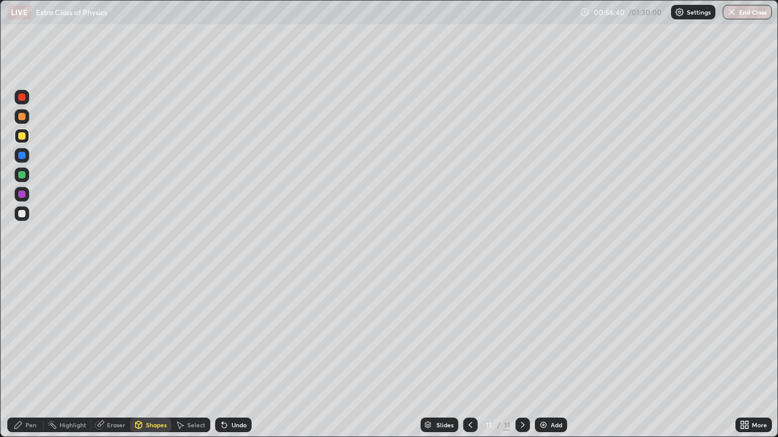
click at [20, 194] on div at bounding box center [21, 194] width 7 height 7
click at [143, 355] on div "Shapes" at bounding box center [150, 425] width 41 height 15
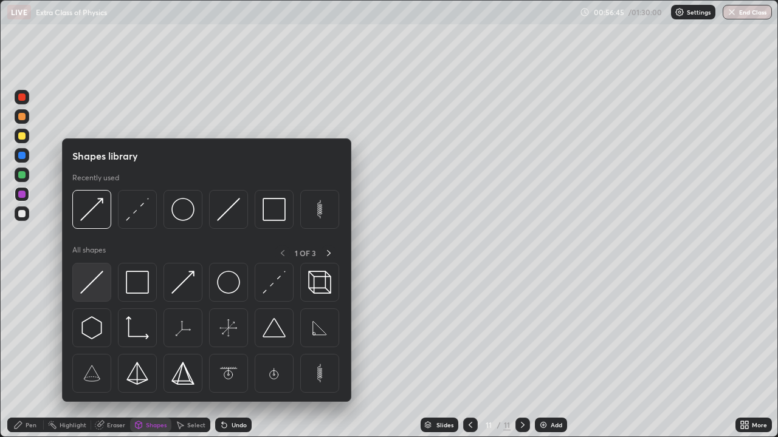
click at [87, 277] on img at bounding box center [91, 282] width 23 height 23
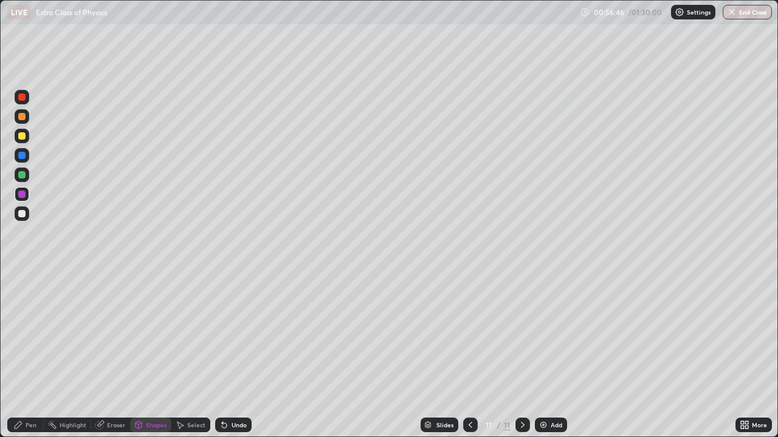
click at [19, 176] on div at bounding box center [21, 174] width 7 height 7
click at [19, 136] on div at bounding box center [21, 135] width 7 height 7
click at [24, 355] on div "Pen" at bounding box center [25, 425] width 36 height 15
click at [231, 355] on div "Undo" at bounding box center [238, 425] width 15 height 6
click at [233, 355] on div "Undo" at bounding box center [238, 425] width 15 height 6
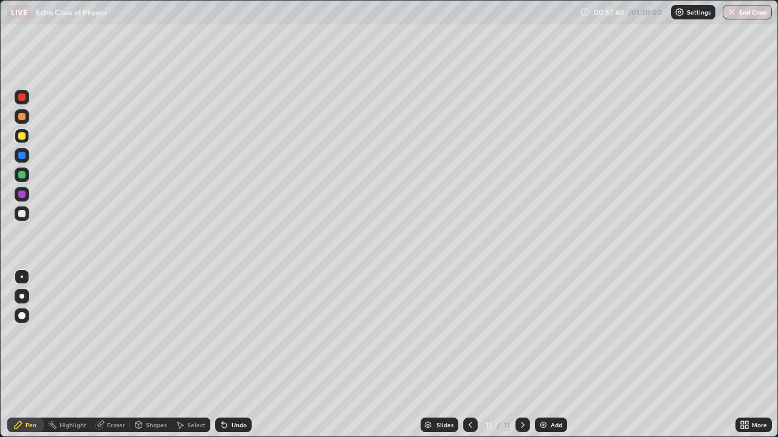
click at [233, 355] on div "Undo" at bounding box center [233, 425] width 36 height 15
click at [232, 355] on div "Undo" at bounding box center [233, 425] width 36 height 15
click at [235, 355] on div "Undo" at bounding box center [233, 425] width 36 height 15
click at [548, 355] on div "Add" at bounding box center [551, 425] width 32 height 15
click at [143, 355] on div "Shapes" at bounding box center [150, 425] width 41 height 15
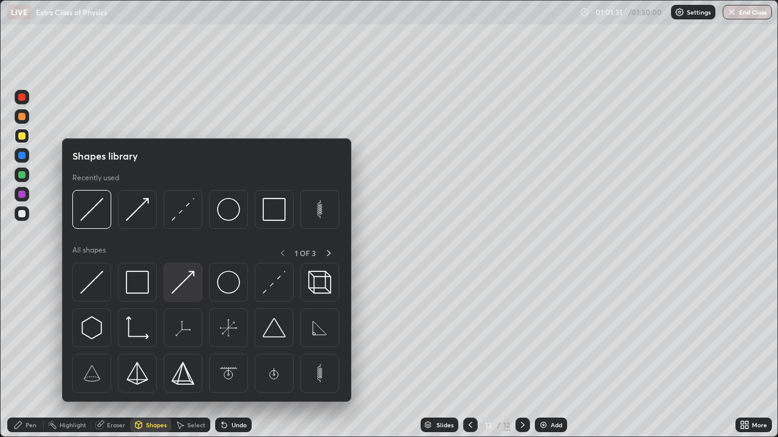
click at [196, 282] on div at bounding box center [182, 282] width 39 height 39
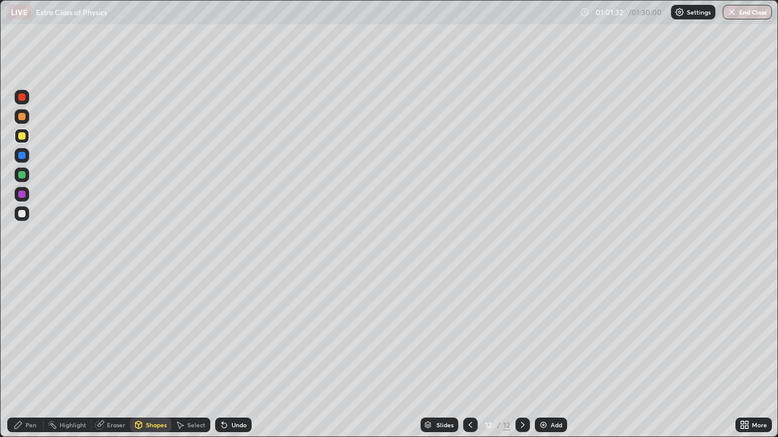
click at [25, 213] on div at bounding box center [21, 213] width 7 height 7
click at [35, 355] on div "Pen" at bounding box center [25, 425] width 36 height 15
click at [22, 137] on div at bounding box center [21, 135] width 7 height 7
click at [154, 355] on div "Shapes" at bounding box center [150, 425] width 41 height 15
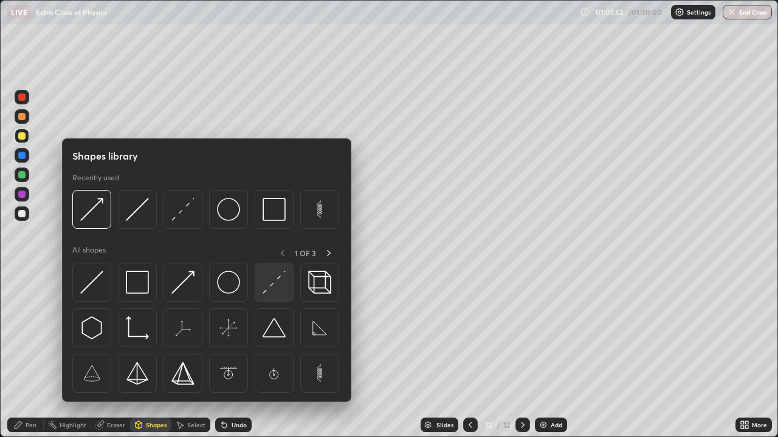
click at [273, 289] on img at bounding box center [273, 282] width 23 height 23
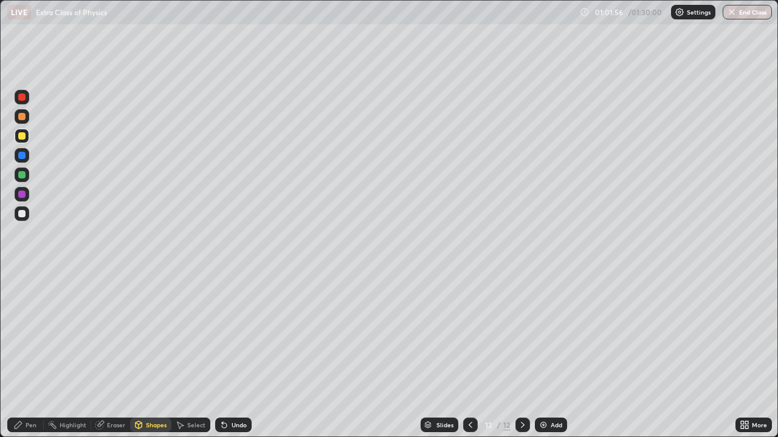
click at [27, 355] on div "Pen" at bounding box center [31, 425] width 11 height 6
click at [146, 355] on div "Shapes" at bounding box center [150, 425] width 41 height 15
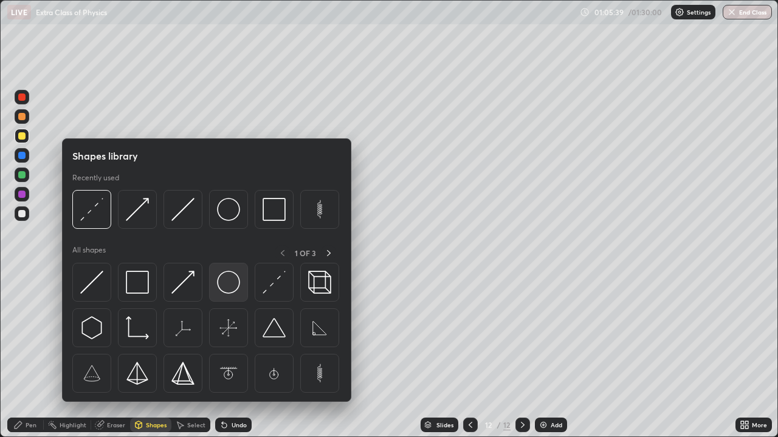
click at [226, 292] on img at bounding box center [228, 282] width 23 height 23
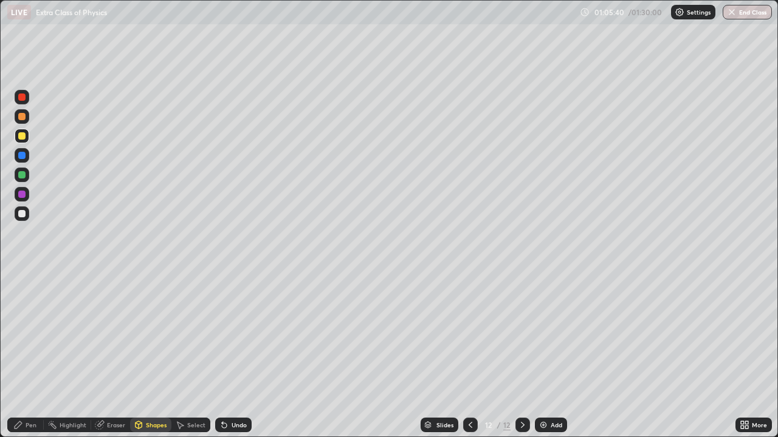
click at [22, 214] on div at bounding box center [21, 213] width 7 height 7
click at [149, 355] on div "Shapes" at bounding box center [156, 425] width 21 height 6
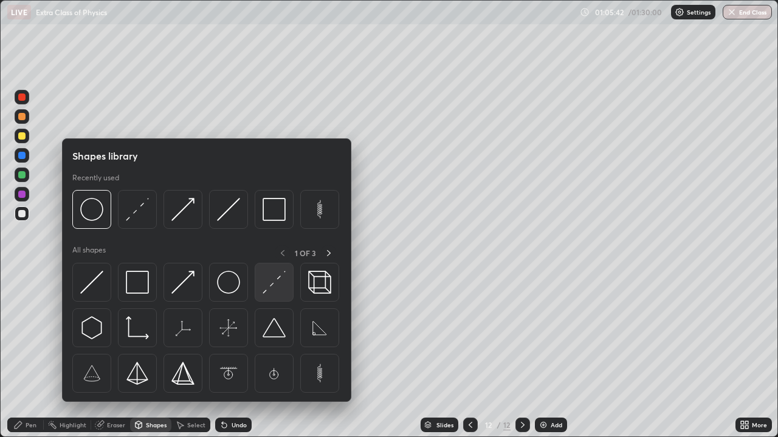
click at [270, 288] on img at bounding box center [273, 282] width 23 height 23
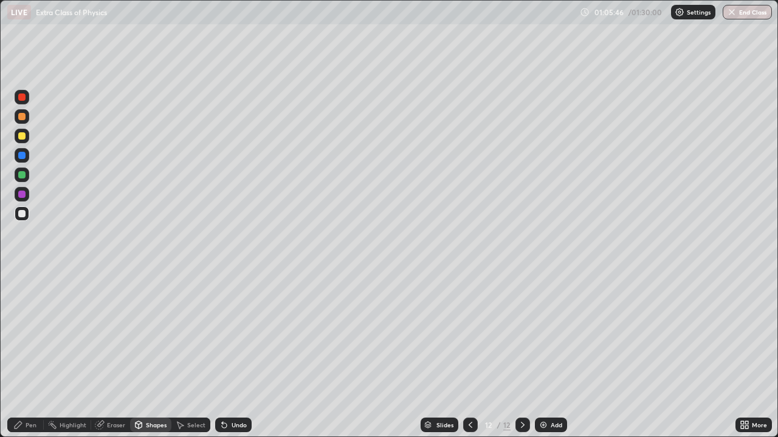
click at [156, 355] on div "Shapes" at bounding box center [156, 425] width 21 height 6
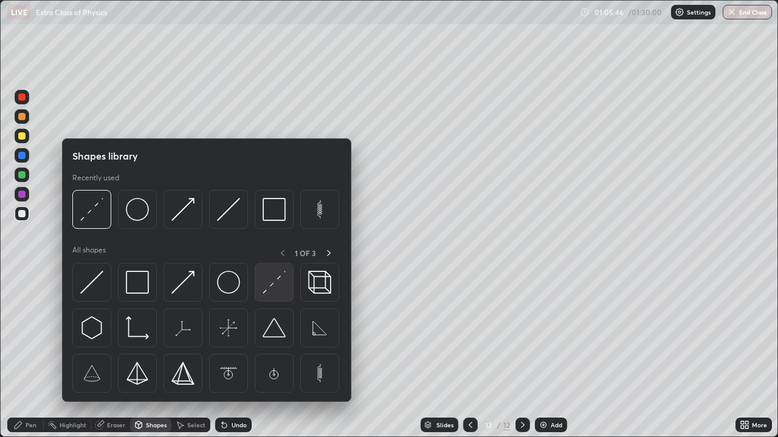
click at [273, 290] on img at bounding box center [273, 282] width 23 height 23
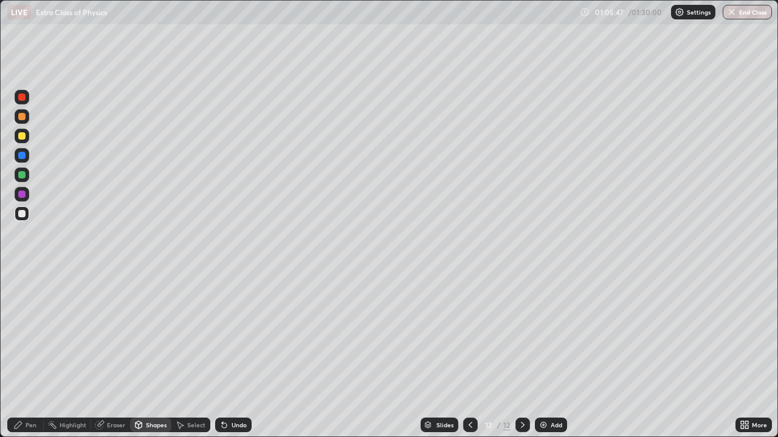
click at [22, 175] on div at bounding box center [21, 174] width 7 height 7
click at [25, 355] on div "Pen" at bounding box center [25, 425] width 36 height 15
click at [22, 137] on div at bounding box center [21, 135] width 7 height 7
click at [21, 355] on div "Pen" at bounding box center [25, 425] width 36 height 15
click at [21, 173] on div at bounding box center [21, 174] width 7 height 7
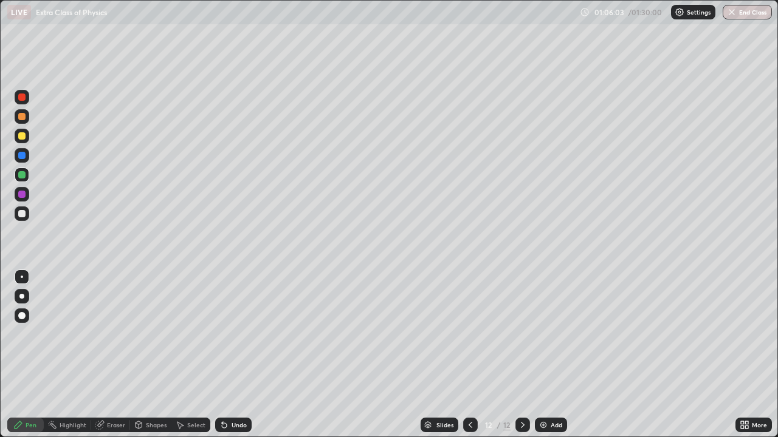
click at [148, 355] on div "Shapes" at bounding box center [156, 425] width 21 height 6
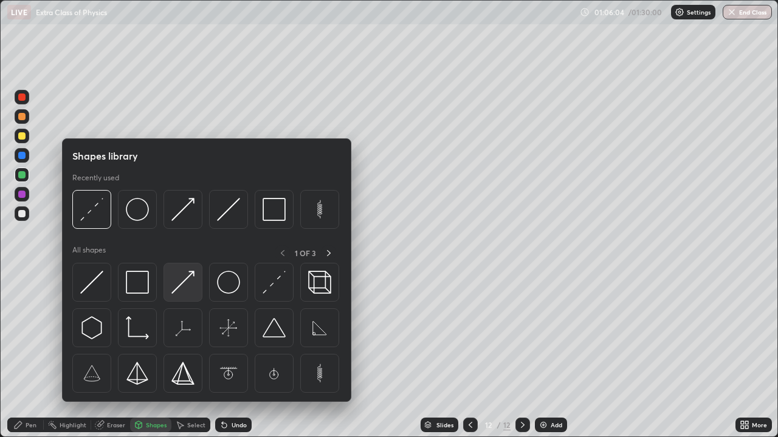
click at [180, 281] on img at bounding box center [182, 282] width 23 height 23
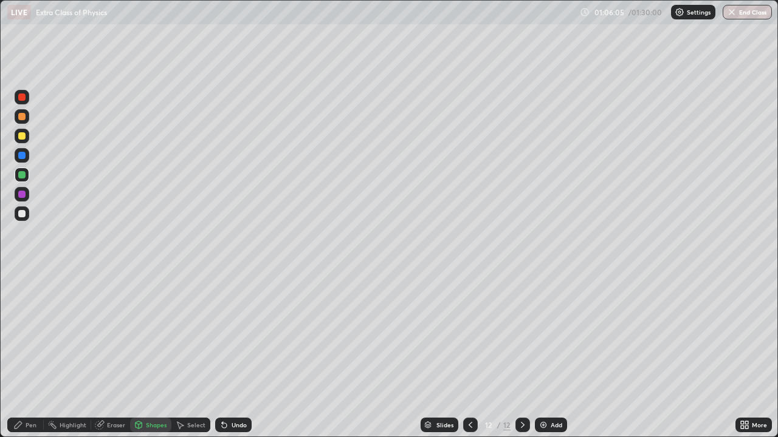
click at [24, 191] on div at bounding box center [21, 194] width 7 height 7
click at [30, 355] on div "Pen" at bounding box center [31, 425] width 11 height 6
click at [545, 355] on img at bounding box center [543, 425] width 10 height 10
click at [149, 355] on div "Shapes" at bounding box center [156, 425] width 21 height 6
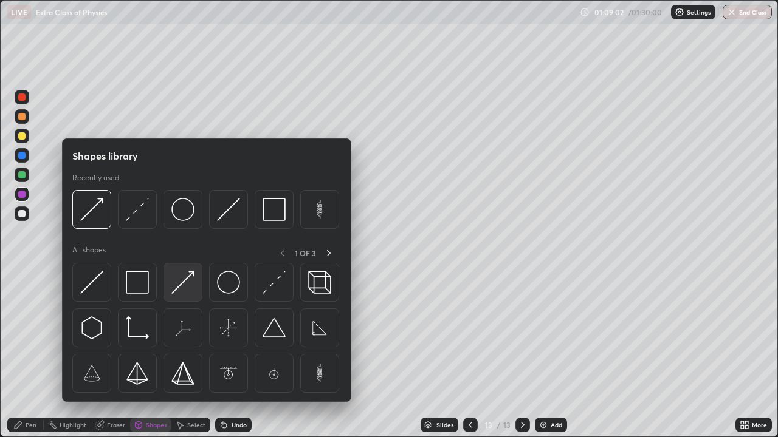
click at [190, 282] on img at bounding box center [182, 282] width 23 height 23
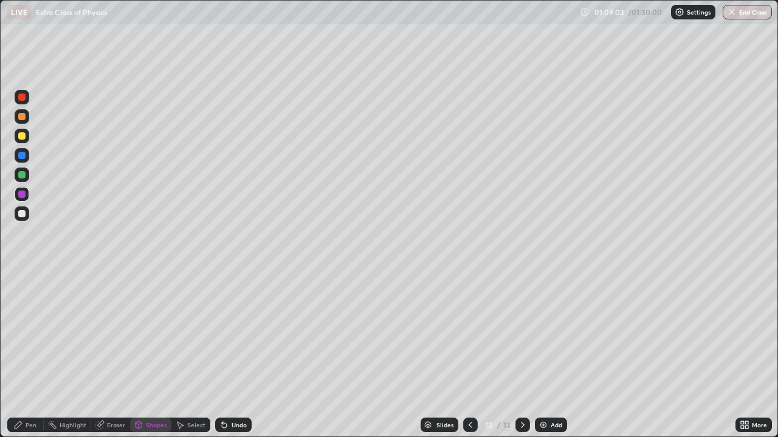
click at [20, 215] on div at bounding box center [21, 213] width 7 height 7
click at [26, 355] on div "Pen" at bounding box center [31, 425] width 11 height 6
click at [28, 177] on div at bounding box center [22, 175] width 15 height 15
click at [143, 355] on div "Shapes" at bounding box center [150, 425] width 41 height 15
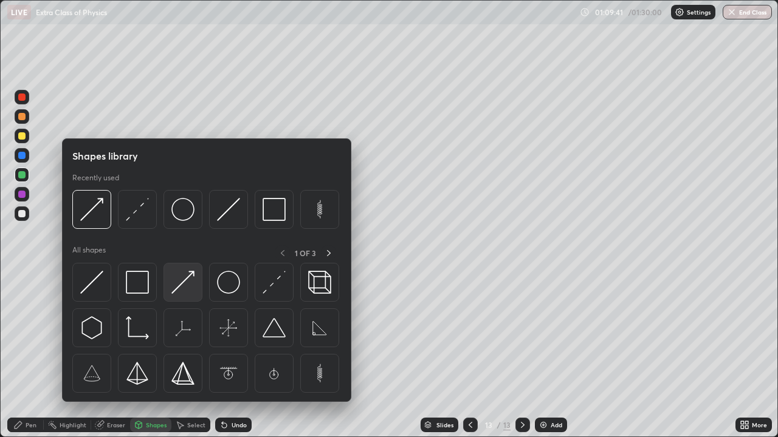
click at [182, 283] on img at bounding box center [182, 282] width 23 height 23
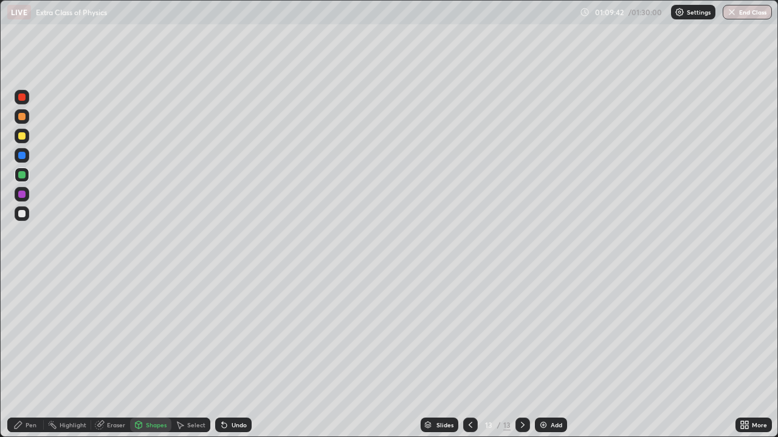
click at [23, 135] on div at bounding box center [21, 135] width 7 height 7
click at [32, 355] on div "Pen" at bounding box center [31, 425] width 11 height 6
click at [25, 117] on div at bounding box center [21, 116] width 7 height 7
click at [17, 355] on icon at bounding box center [18, 425] width 7 height 7
click at [22, 177] on div at bounding box center [21, 174] width 7 height 7
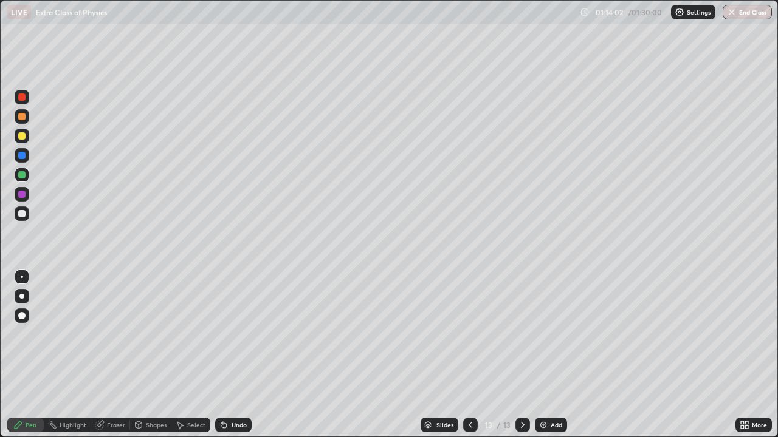
click at [547, 355] on div "Add" at bounding box center [551, 425] width 32 height 15
click at [159, 355] on div "Shapes" at bounding box center [156, 425] width 21 height 6
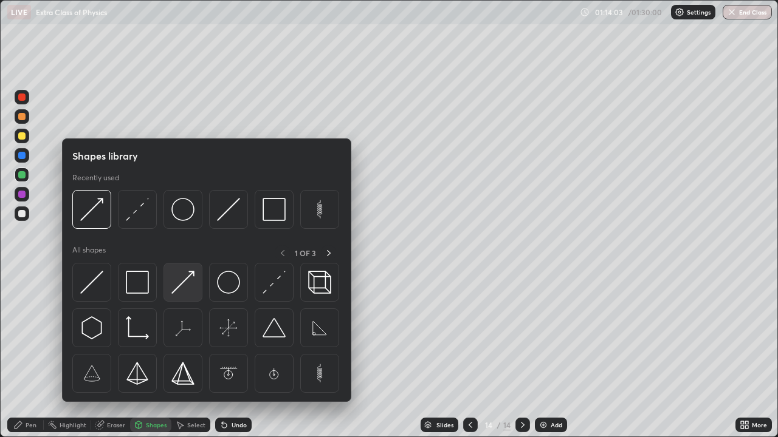
click at [187, 286] on img at bounding box center [182, 282] width 23 height 23
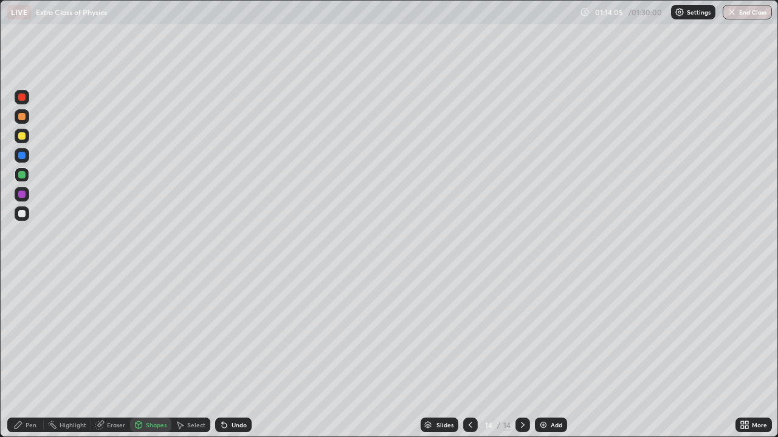
click at [29, 210] on div at bounding box center [22, 214] width 15 height 15
click at [25, 355] on div "Pen" at bounding box center [25, 425] width 36 height 15
click at [22, 118] on div at bounding box center [21, 116] width 7 height 7
click at [233, 355] on div "Undo" at bounding box center [233, 425] width 36 height 15
click at [238, 355] on div "Undo" at bounding box center [233, 425] width 36 height 15
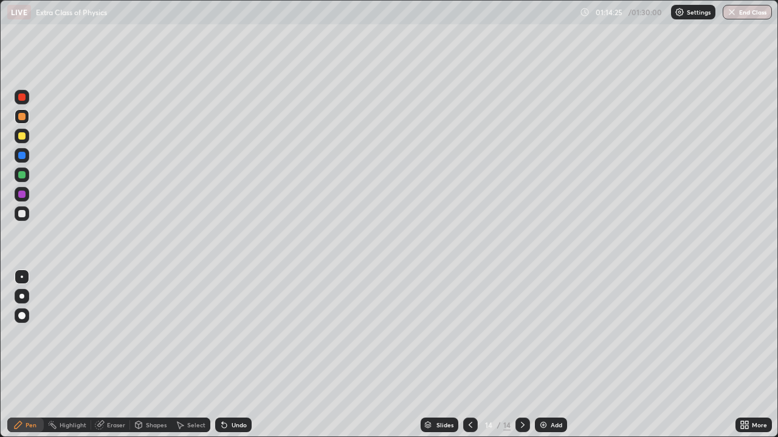
click at [25, 131] on div at bounding box center [22, 136] width 15 height 15
click at [145, 355] on div "Shapes" at bounding box center [150, 425] width 41 height 15
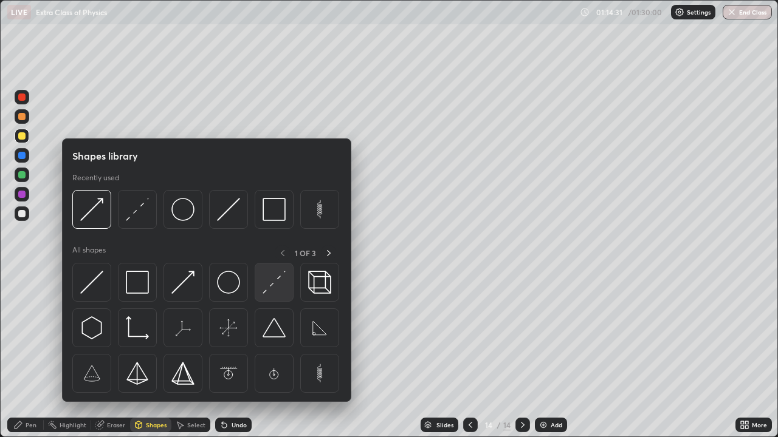
click at [279, 282] on img at bounding box center [273, 282] width 23 height 23
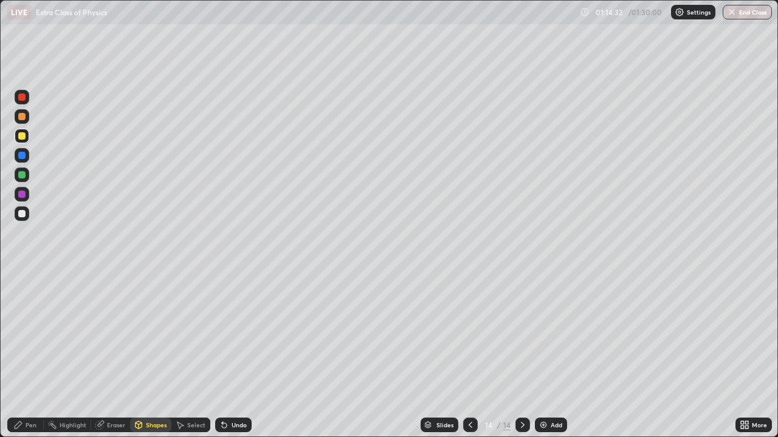
click at [22, 194] on div at bounding box center [21, 194] width 7 height 7
click at [29, 355] on div "Pen" at bounding box center [31, 425] width 11 height 6
click at [23, 135] on div at bounding box center [21, 135] width 7 height 7
click at [473, 355] on icon at bounding box center [470, 425] width 10 height 10
click at [518, 355] on icon at bounding box center [523, 425] width 10 height 10
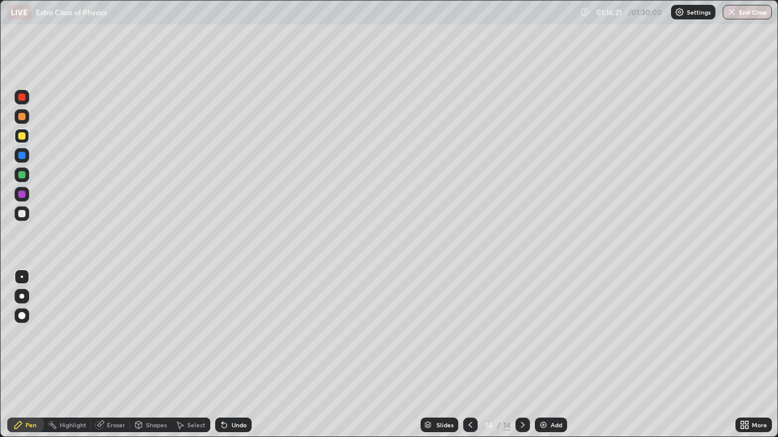
click at [471, 355] on icon at bounding box center [470, 425] width 10 height 10
click at [521, 355] on icon at bounding box center [523, 425] width 10 height 10
click at [555, 355] on div "Add" at bounding box center [556, 425] width 12 height 6
click at [469, 355] on icon at bounding box center [470, 425] width 10 height 10
click at [470, 355] on div at bounding box center [470, 425] width 15 height 15
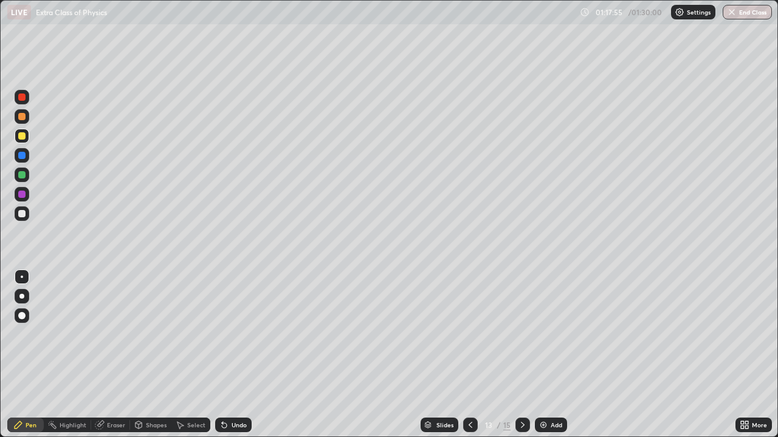
click at [469, 355] on icon at bounding box center [470, 425] width 10 height 10
click at [468, 355] on icon at bounding box center [470, 425] width 10 height 10
click at [471, 355] on icon at bounding box center [470, 425] width 10 height 10
click at [469, 355] on icon at bounding box center [470, 425] width 10 height 10
click at [468, 355] on icon at bounding box center [470, 425] width 4 height 6
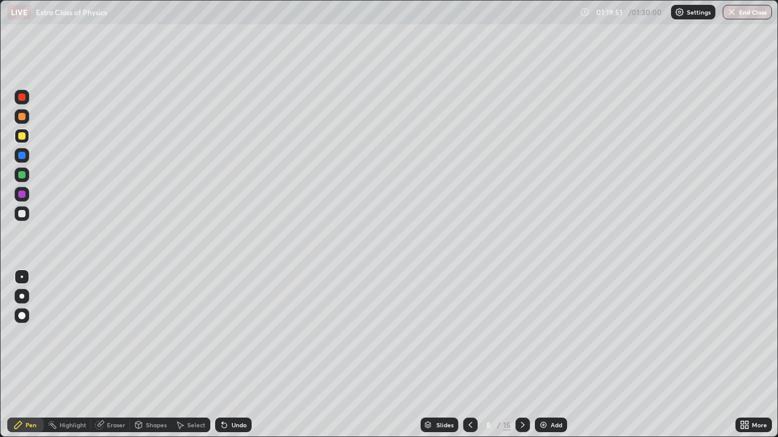
click at [521, 355] on icon at bounding box center [523, 425] width 10 height 10
click at [518, 355] on icon at bounding box center [523, 425] width 10 height 10
click at [522, 355] on icon at bounding box center [523, 425] width 10 height 10
click at [523, 355] on div at bounding box center [522, 425] width 15 height 15
click at [521, 355] on div at bounding box center [522, 425] width 15 height 24
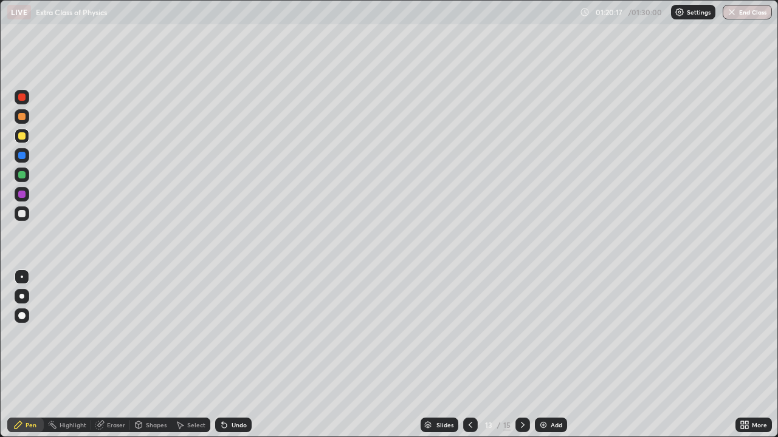
click at [518, 355] on icon at bounding box center [523, 425] width 10 height 10
click at [522, 355] on icon at bounding box center [523, 425] width 10 height 10
click at [468, 355] on div at bounding box center [470, 425] width 15 height 15
click at [520, 355] on icon at bounding box center [523, 425] width 10 height 10
click at [521, 355] on icon at bounding box center [523, 425] width 10 height 10
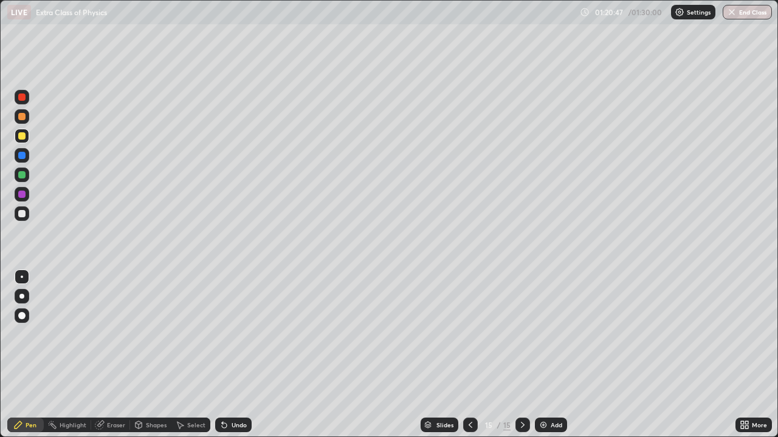
click at [467, 355] on div at bounding box center [470, 425] width 15 height 15
click at [516, 355] on div at bounding box center [522, 425] width 15 height 15
click at [539, 355] on div "Add" at bounding box center [551, 425] width 32 height 15
click at [151, 355] on div "Shapes" at bounding box center [150, 425] width 41 height 15
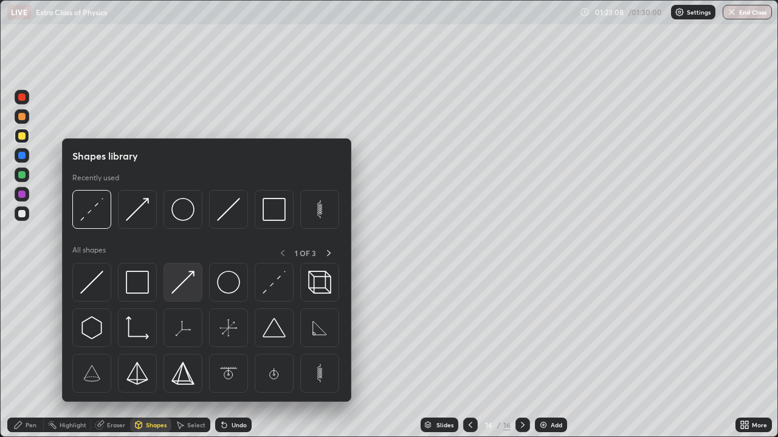
click at [183, 282] on img at bounding box center [182, 282] width 23 height 23
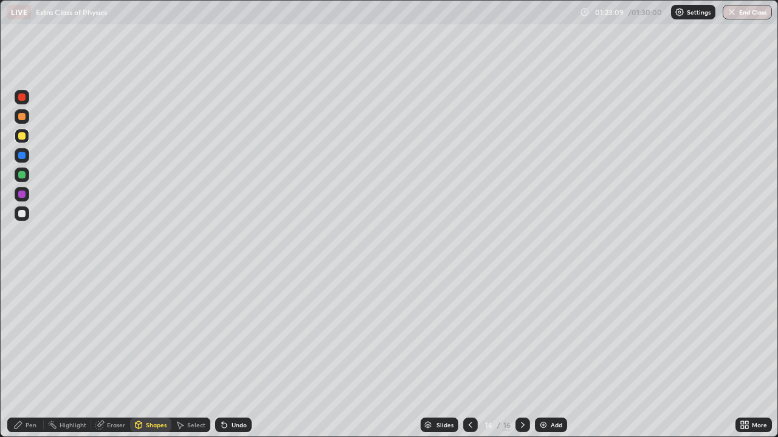
click at [27, 211] on div at bounding box center [22, 214] width 15 height 15
click at [26, 134] on div at bounding box center [22, 136] width 15 height 15
click at [231, 355] on div "Undo" at bounding box center [233, 425] width 36 height 15
click at [33, 355] on div "Pen" at bounding box center [25, 425] width 36 height 15
click at [239, 355] on div "Undo" at bounding box center [238, 425] width 15 height 6
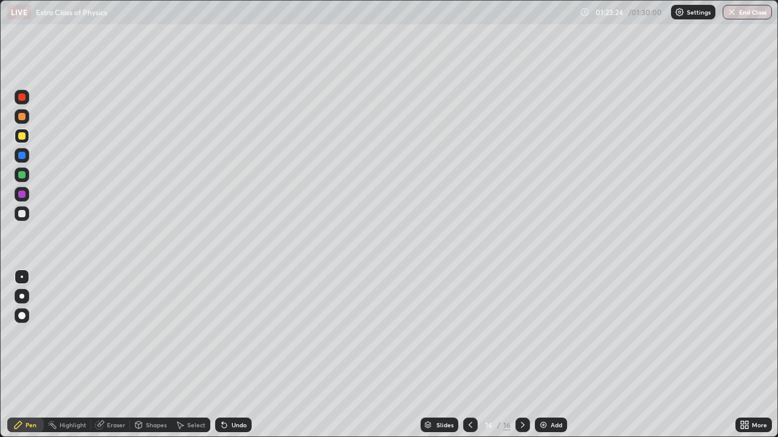
click at [239, 355] on div "Undo" at bounding box center [233, 425] width 36 height 15
click at [197, 355] on div "Select" at bounding box center [196, 425] width 18 height 6
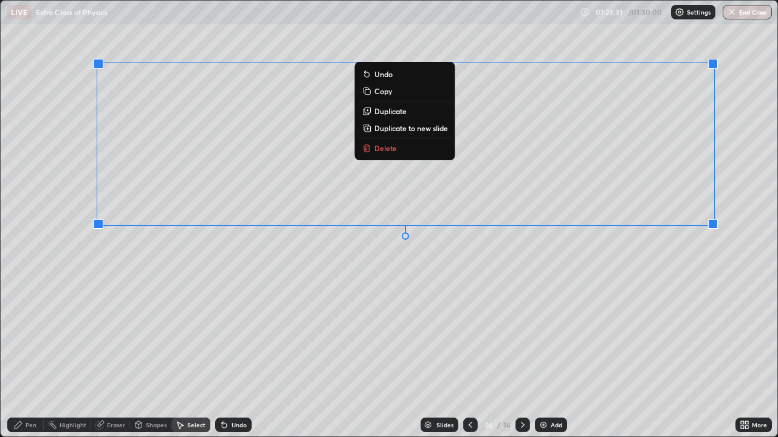
click at [402, 110] on p "Duplicate" at bounding box center [390, 111] width 32 height 10
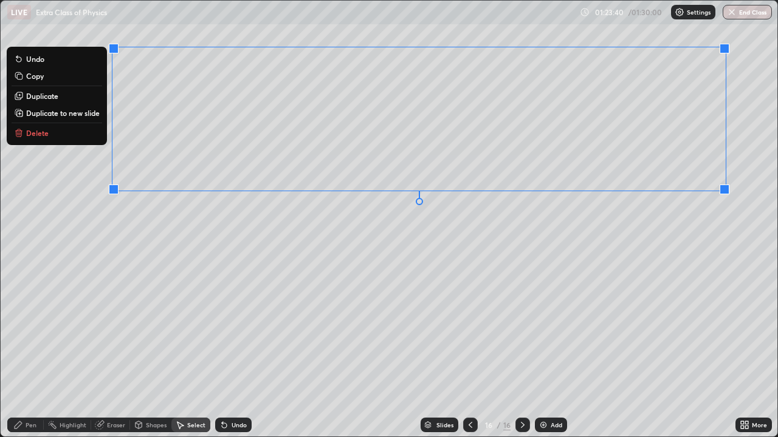
click at [33, 355] on div "Pen" at bounding box center [25, 425] width 36 height 15
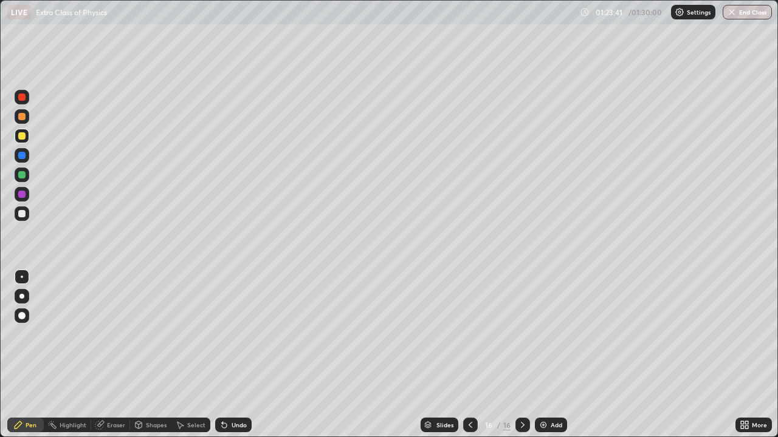
click at [149, 355] on div "Shapes" at bounding box center [150, 425] width 41 height 15
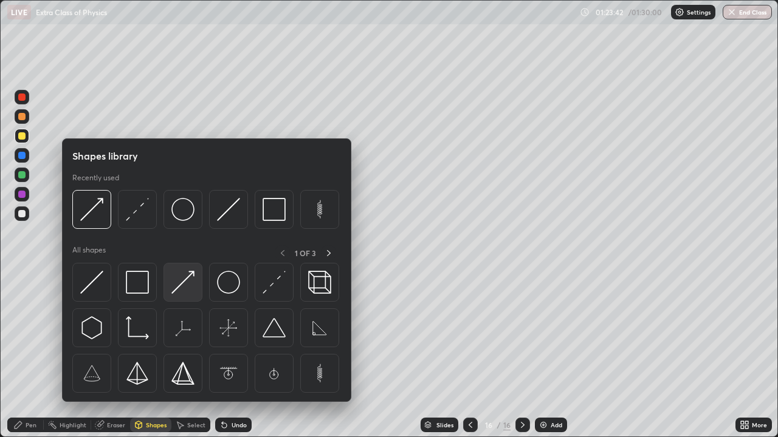
click at [183, 282] on img at bounding box center [182, 282] width 23 height 23
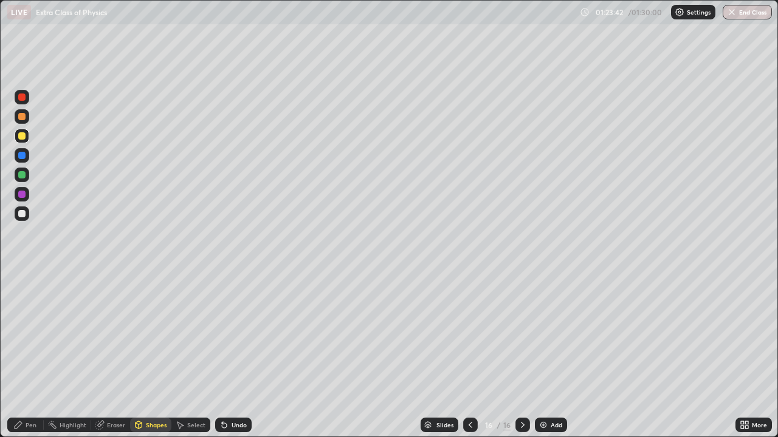
click at [26, 176] on div at bounding box center [22, 175] width 15 height 15
click at [32, 355] on div "Pen" at bounding box center [31, 425] width 11 height 6
click at [24, 194] on div at bounding box center [21, 194] width 7 height 7
click at [22, 176] on div at bounding box center [21, 174] width 7 height 7
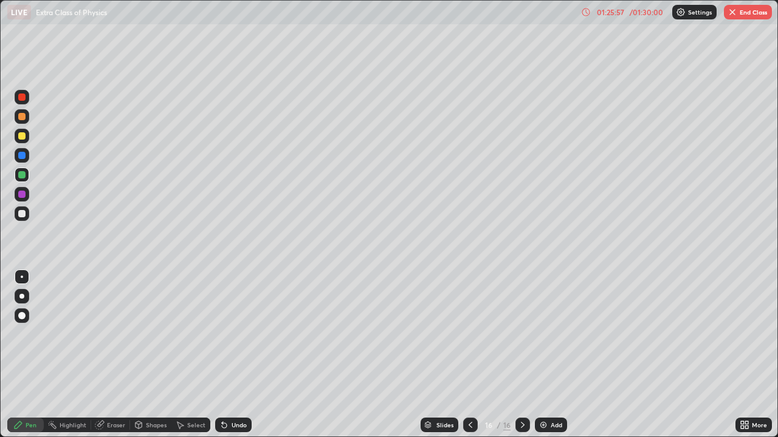
click at [149, 355] on div "Shapes" at bounding box center [150, 425] width 41 height 15
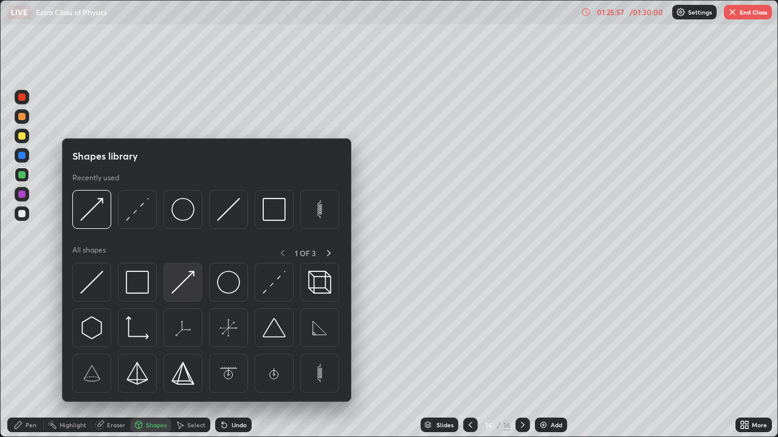
click at [183, 283] on img at bounding box center [182, 282] width 23 height 23
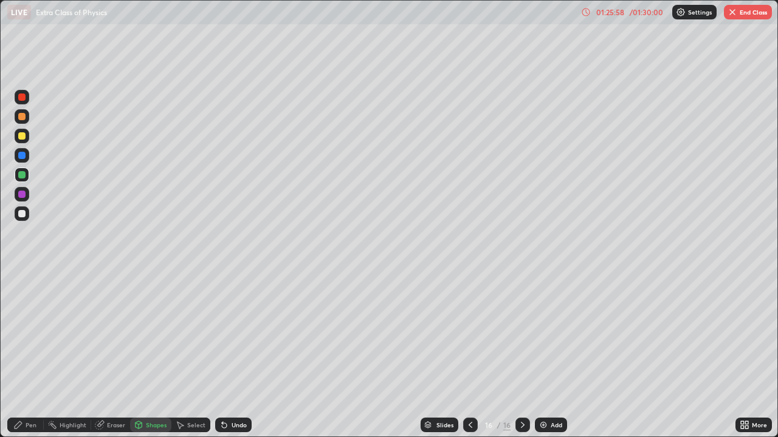
click at [24, 136] on div at bounding box center [21, 135] width 7 height 7
click at [22, 115] on div at bounding box center [21, 116] width 7 height 7
click at [25, 355] on div "Pen" at bounding box center [25, 425] width 36 height 15
click at [18, 208] on div at bounding box center [22, 214] width 15 height 15
click at [143, 355] on div "Shapes" at bounding box center [150, 425] width 41 height 15
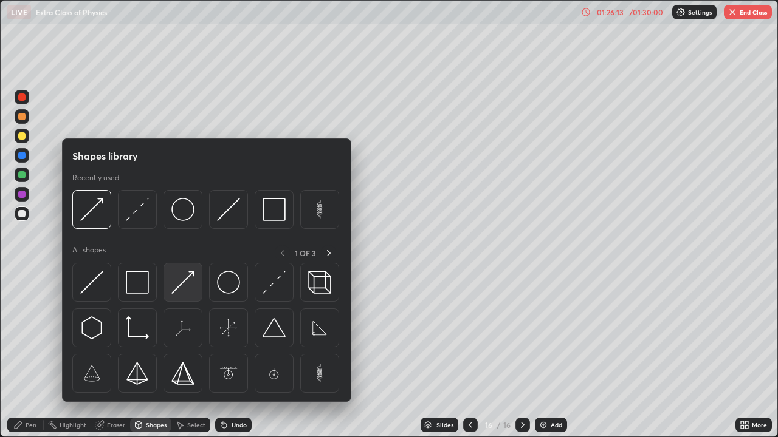
click at [188, 287] on img at bounding box center [182, 282] width 23 height 23
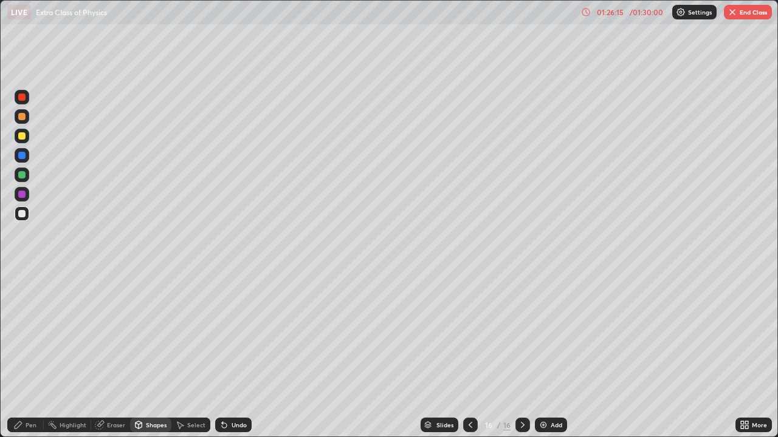
click at [21, 138] on div at bounding box center [21, 135] width 7 height 7
click at [27, 174] on div at bounding box center [22, 175] width 15 height 15
click at [239, 355] on div "Undo" at bounding box center [233, 425] width 36 height 15
click at [36, 355] on div "Pen" at bounding box center [25, 425] width 36 height 15
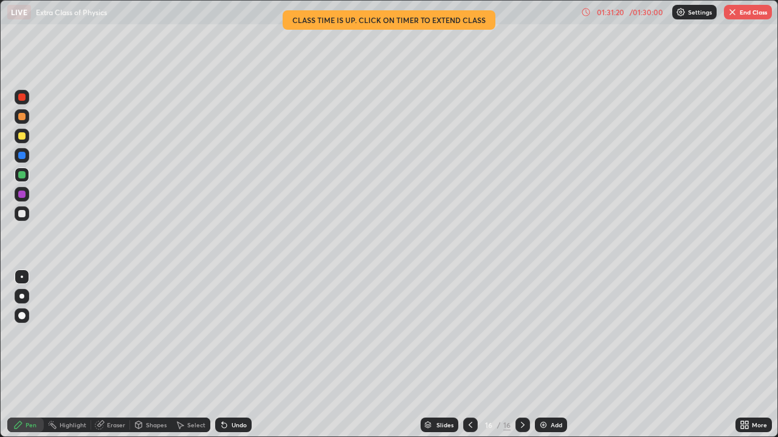
click at [736, 12] on img "button" at bounding box center [732, 12] width 10 height 10
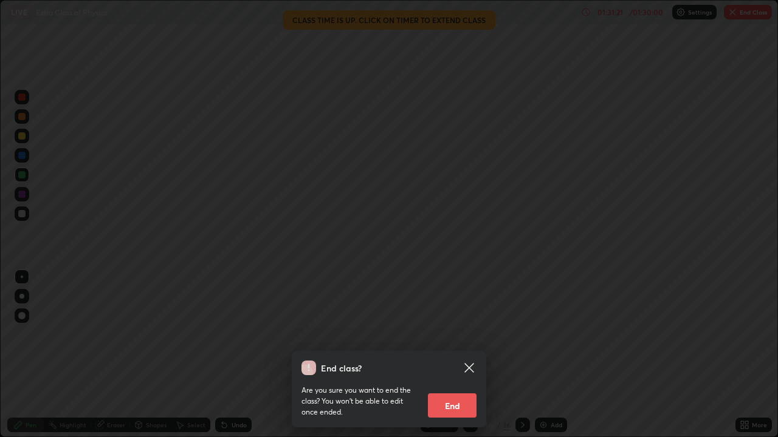
click at [461, 355] on button "End" at bounding box center [452, 406] width 49 height 24
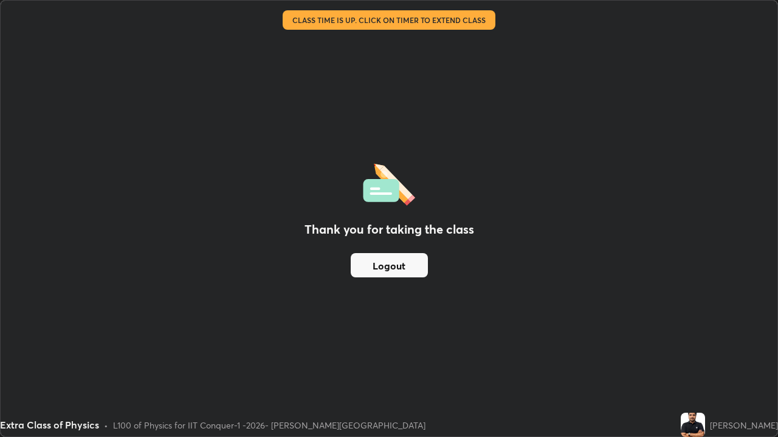
click at [409, 262] on button "Logout" at bounding box center [389, 265] width 77 height 24
